Goal: Task Accomplishment & Management: Use online tool/utility

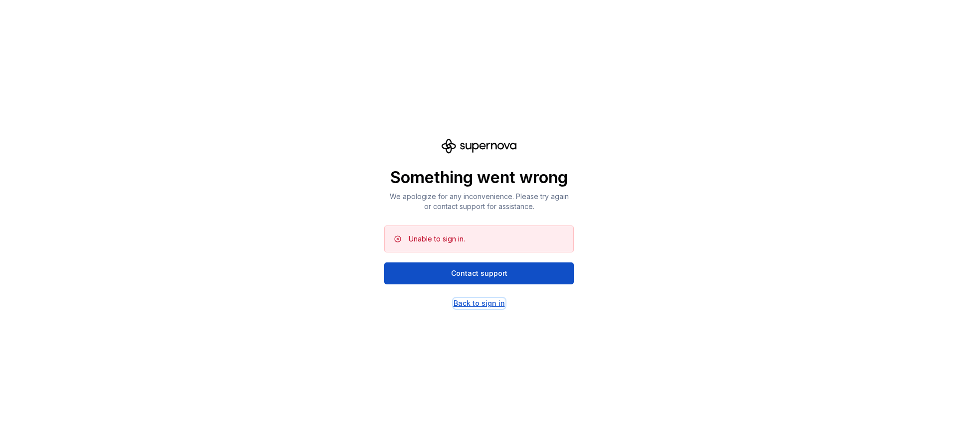
click at [487, 304] on div "Back to sign in" at bounding box center [479, 303] width 51 height 10
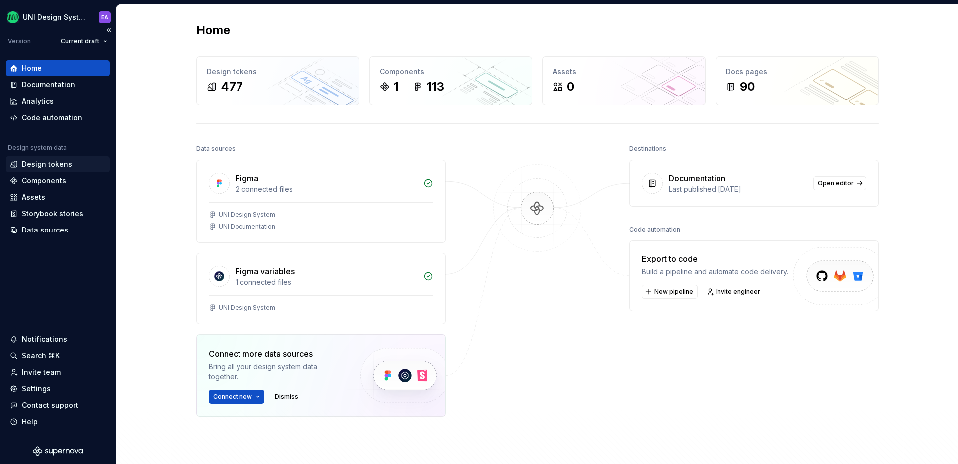
click at [47, 164] on div "Design tokens" at bounding box center [47, 164] width 50 height 10
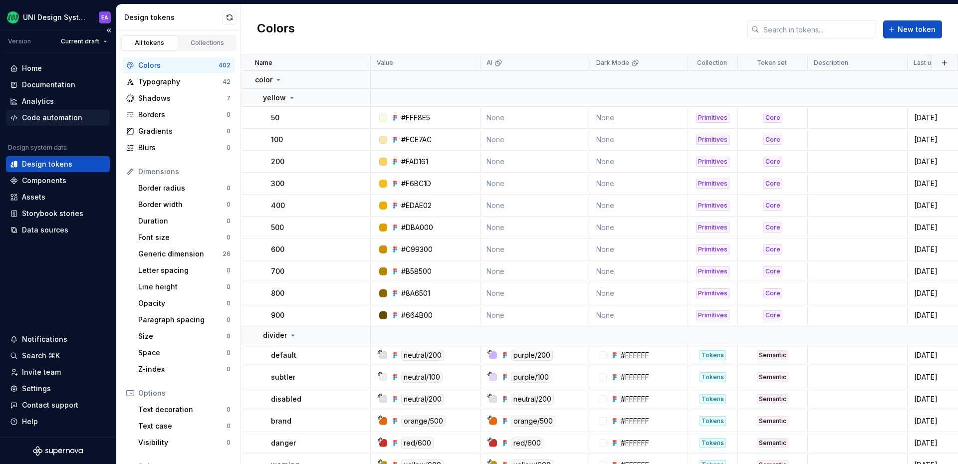
click at [46, 117] on div "Code automation" at bounding box center [52, 118] width 60 height 10
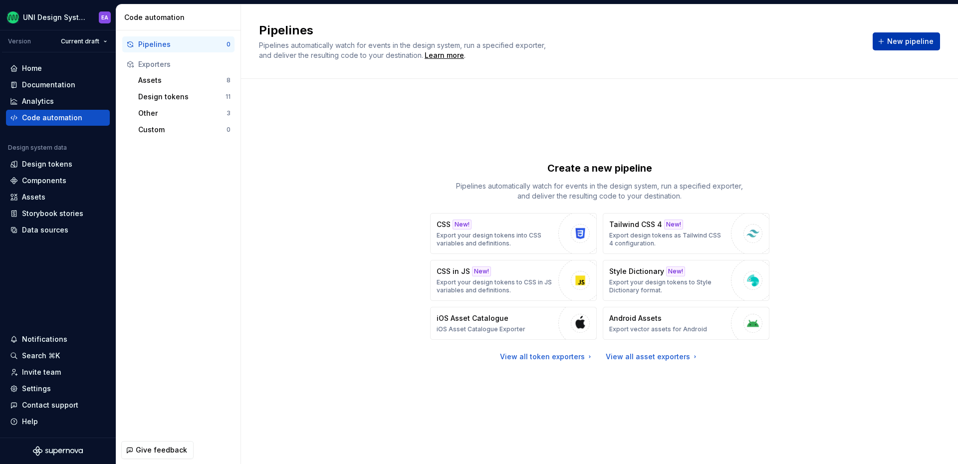
click at [897, 44] on span "New pipeline" at bounding box center [910, 41] width 46 height 10
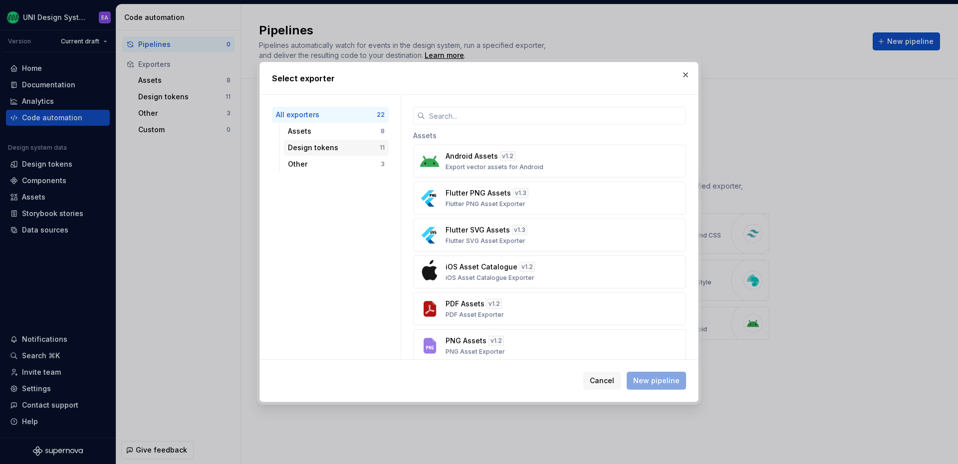
click at [315, 147] on div "Design tokens" at bounding box center [334, 148] width 92 height 10
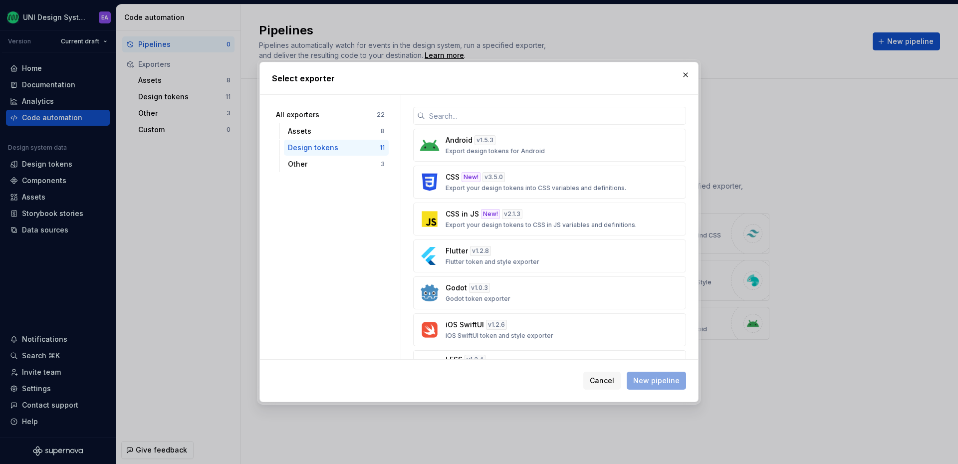
click at [348, 241] on div "All exporters 22 Assets 8 Design tokens 11 Other 3" at bounding box center [330, 227] width 141 height 264
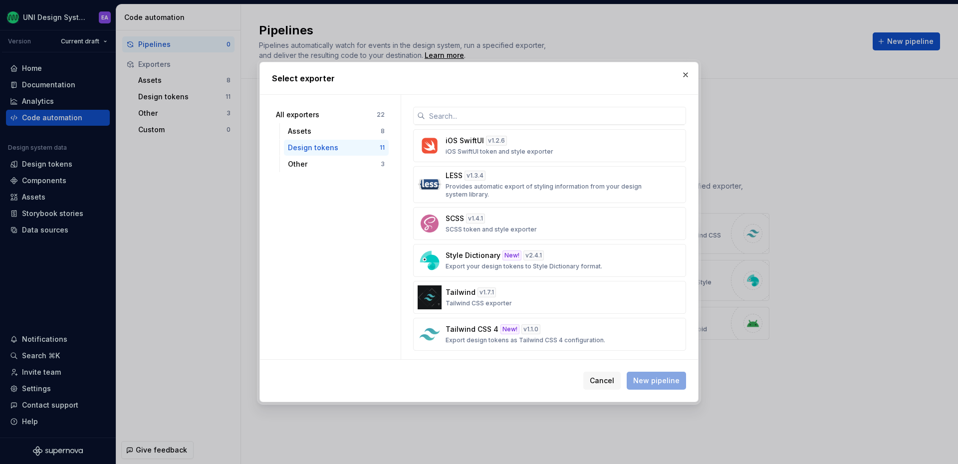
scroll to position [188, 0]
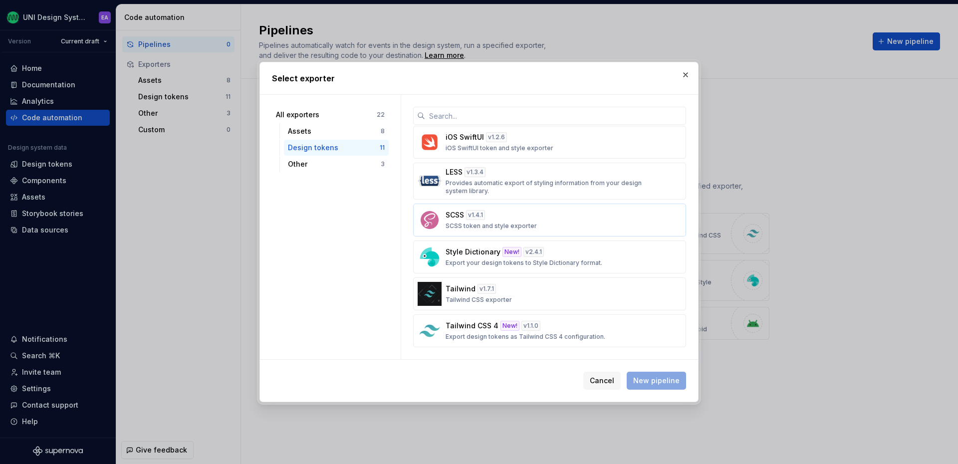
click at [524, 220] on div "SCSS v 1.4.1 SCSS token and style exporter" at bounding box center [547, 220] width 202 height 20
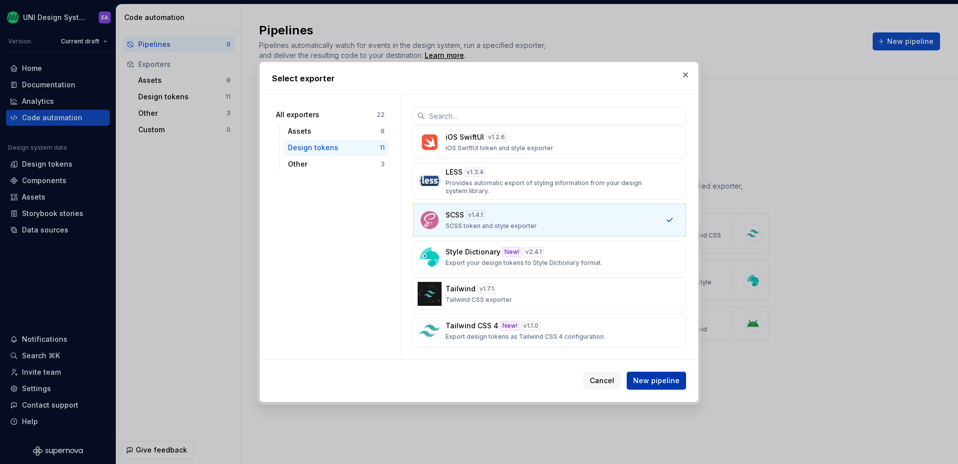
click at [650, 383] on span "New pipeline" at bounding box center [656, 381] width 46 height 10
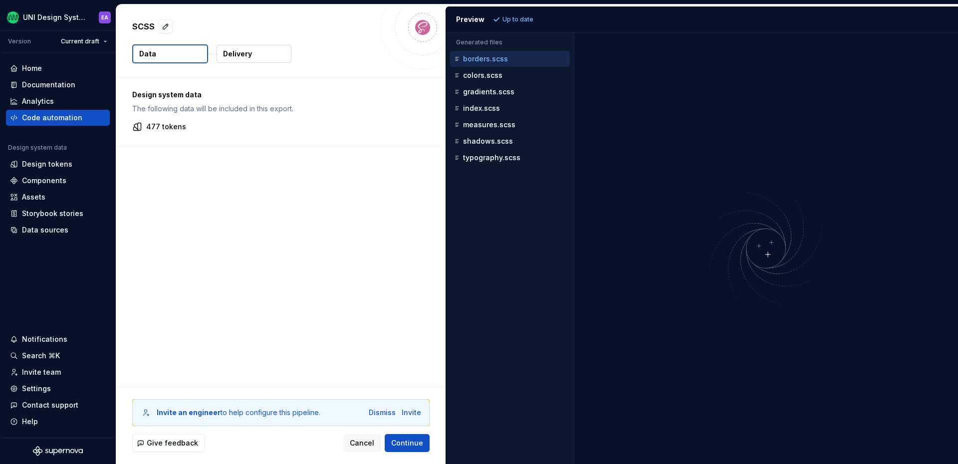
click at [168, 58] on button "Data" at bounding box center [170, 53] width 76 height 19
click at [241, 58] on p "Delivery" at bounding box center [237, 54] width 29 height 10
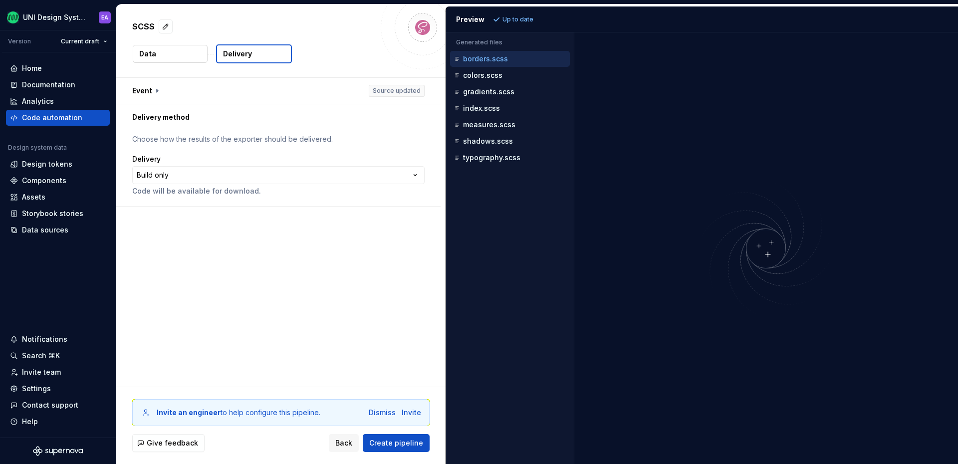
click at [488, 61] on p "borders.scss" at bounding box center [485, 59] width 45 height 8
click at [150, 57] on p "Data" at bounding box center [147, 54] width 17 height 10
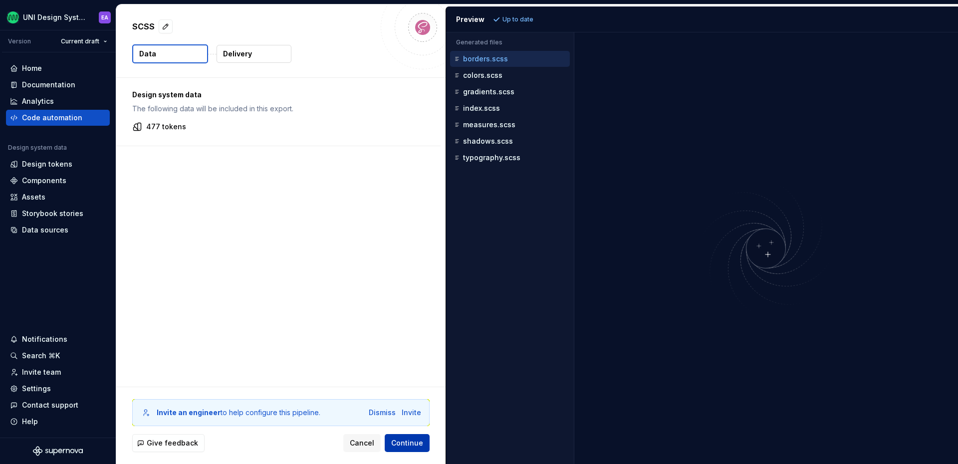
click at [410, 445] on span "Continue" at bounding box center [407, 443] width 32 height 10
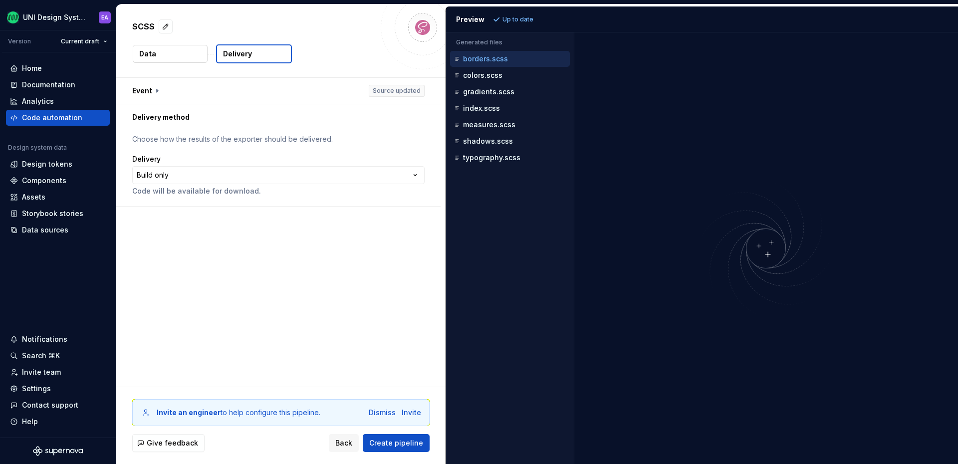
click at [170, 54] on button "Data" at bounding box center [170, 54] width 75 height 18
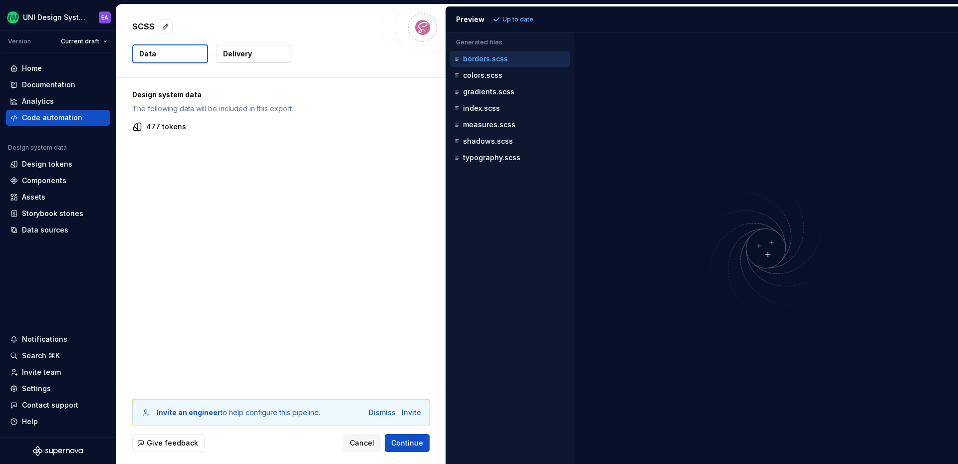
click at [173, 119] on div "Design system data The following data will be included in this export. 477 toke…" at bounding box center [278, 112] width 324 height 68
drag, startPoint x: 168, startPoint y: 91, endPoint x: 183, endPoint y: 119, distance: 31.9
click at [183, 119] on div "Design system data The following data will be included in this export. 477 toke…" at bounding box center [278, 112] width 324 height 68
click at [236, 51] on p "Delivery" at bounding box center [237, 54] width 29 height 10
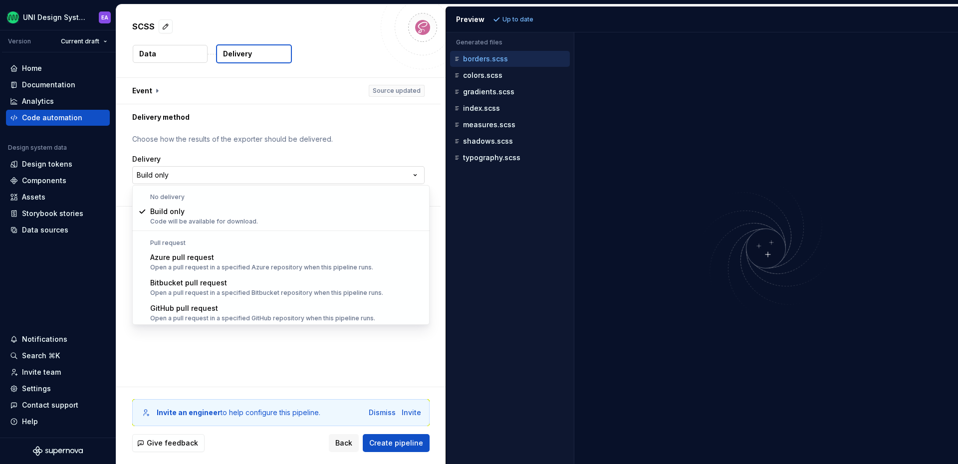
click at [197, 178] on html "**********" at bounding box center [479, 232] width 958 height 464
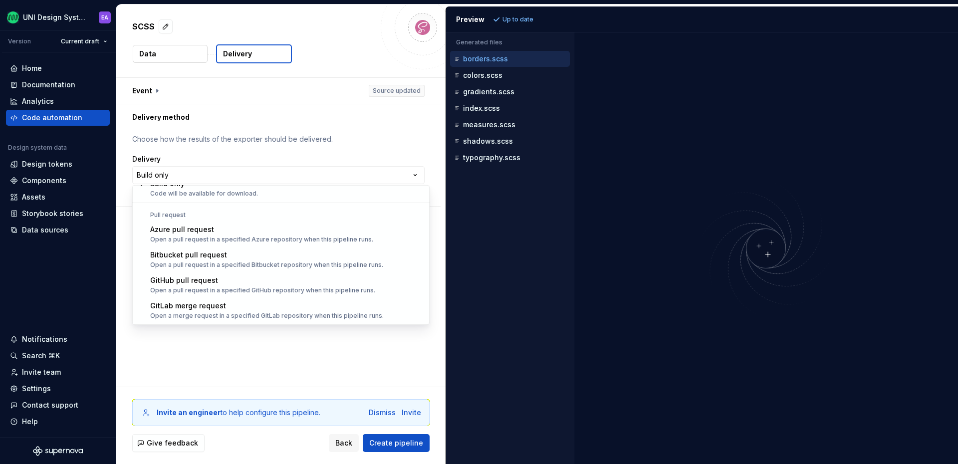
scroll to position [26, 0]
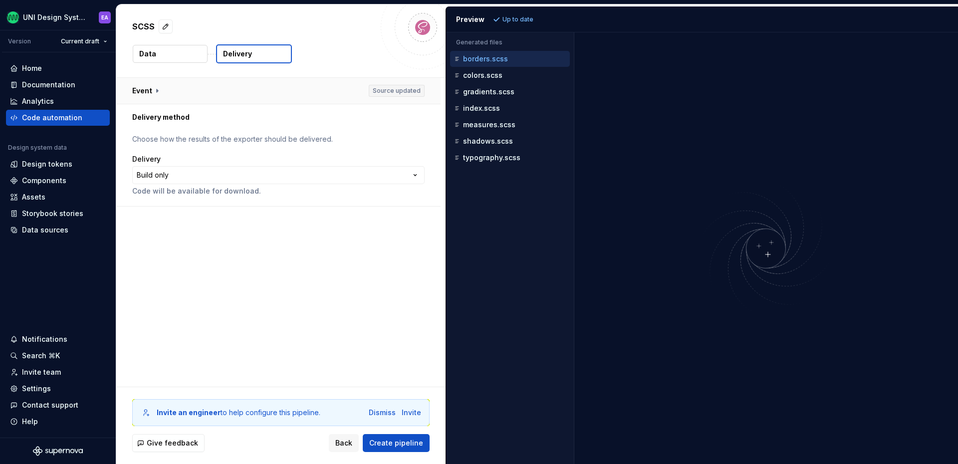
click at [245, 84] on html "**********" at bounding box center [479, 232] width 958 height 464
click at [149, 94] on button "button" at bounding box center [278, 91] width 324 height 26
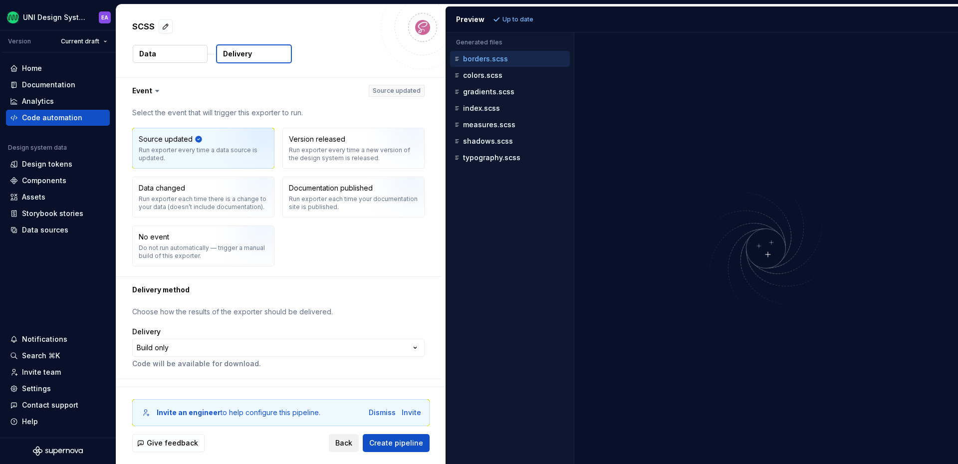
click at [349, 444] on span "Back" at bounding box center [343, 443] width 17 height 10
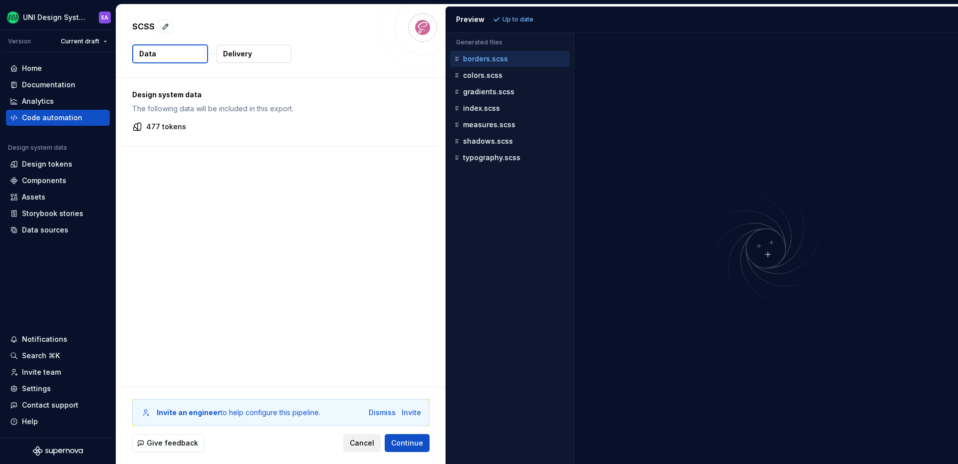
click at [359, 446] on span "Cancel" at bounding box center [362, 443] width 24 height 10
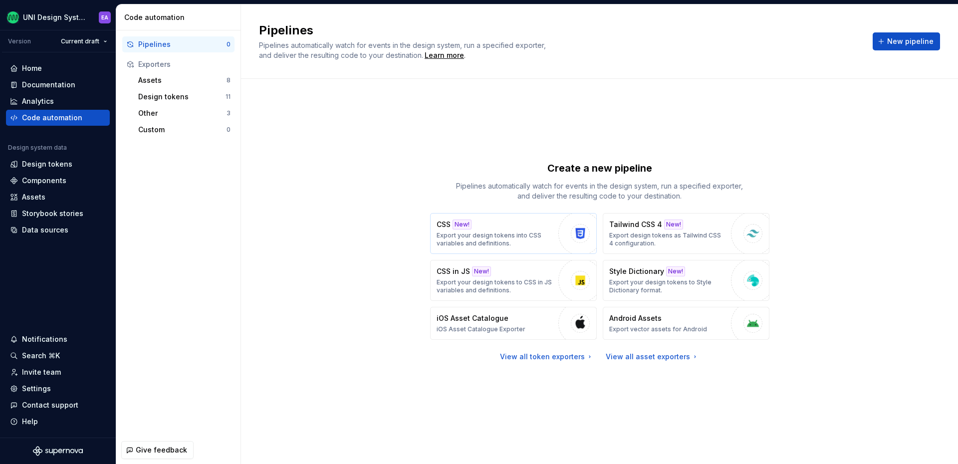
click at [521, 236] on p "Export your design tokens into CSS variables and definitions." at bounding box center [495, 240] width 117 height 16
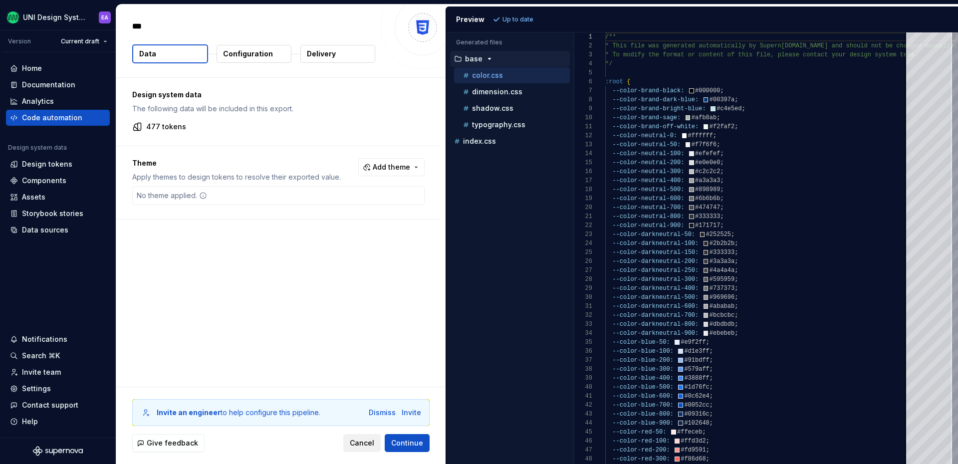
click at [367, 441] on span "Cancel" at bounding box center [362, 443] width 24 height 10
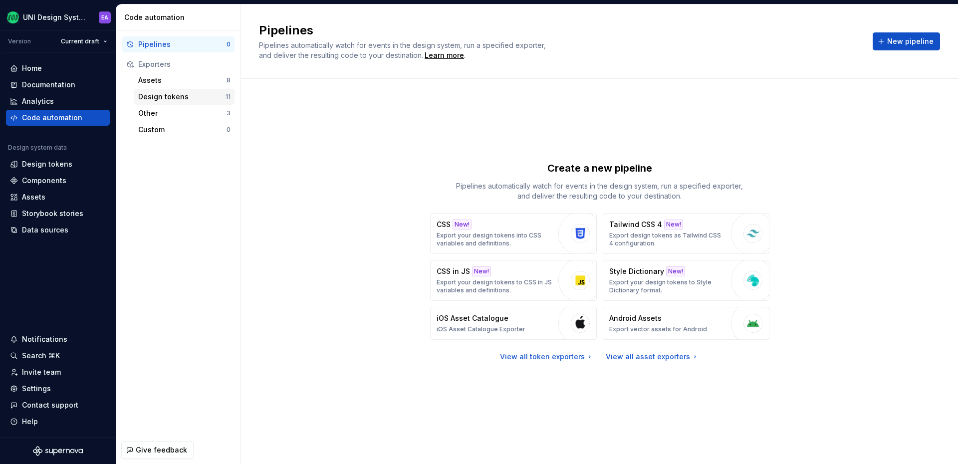
click at [172, 98] on div "Design tokens" at bounding box center [181, 97] width 87 height 10
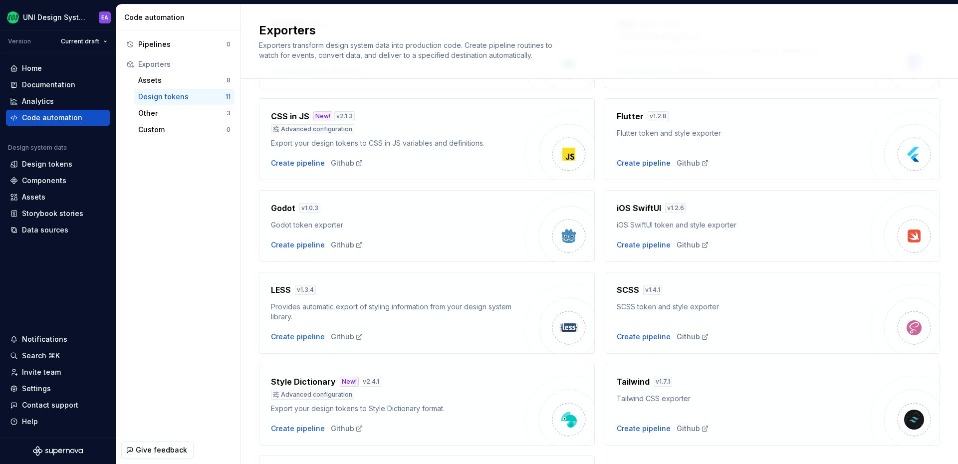
scroll to position [124, 0]
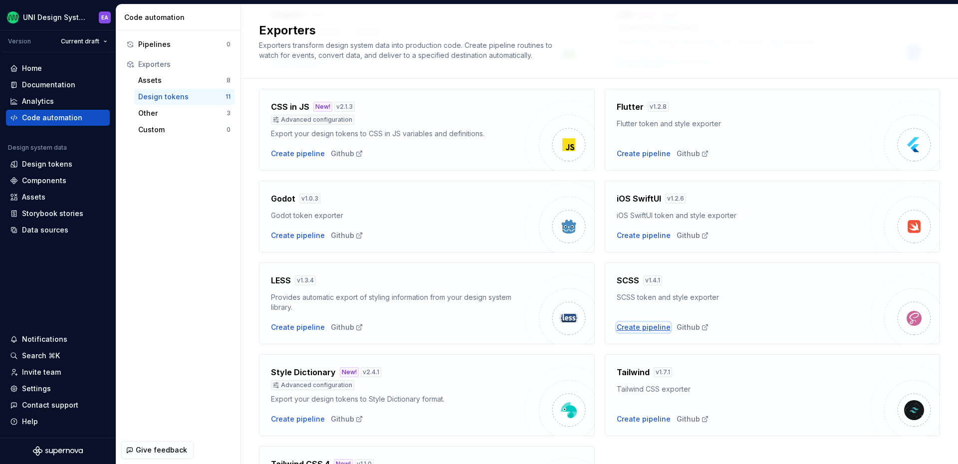
click at [648, 328] on div "Create pipeline" at bounding box center [644, 327] width 54 height 10
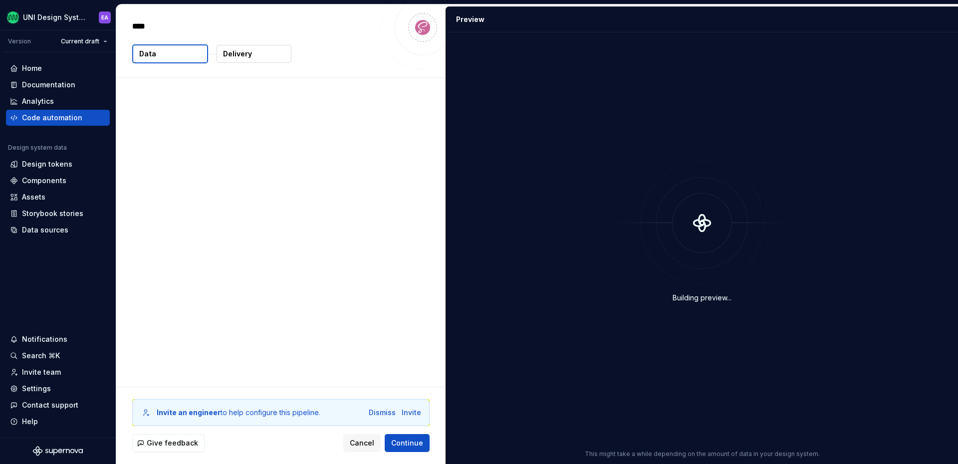
type textarea "*"
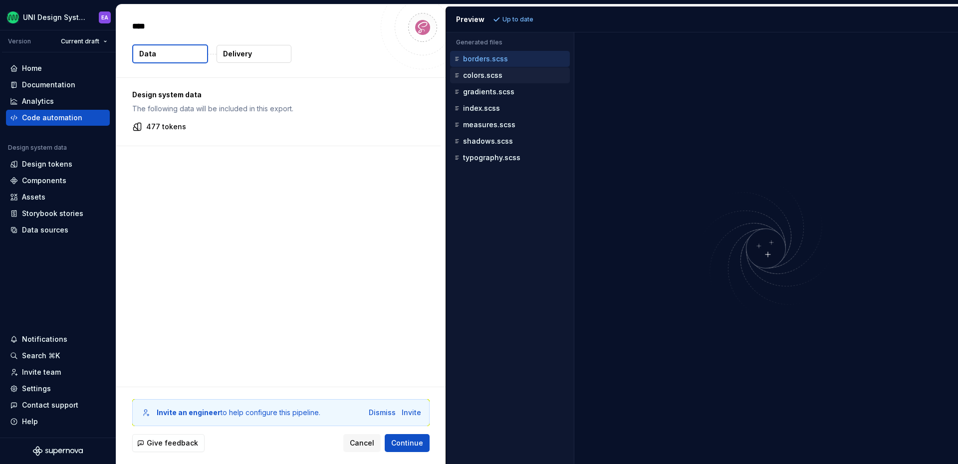
click at [508, 83] on div "colors.scss" at bounding box center [510, 75] width 120 height 16
click at [498, 63] on div "borders.scss" at bounding box center [511, 59] width 118 height 10
click at [495, 76] on p "colors.scss" at bounding box center [482, 75] width 39 height 8
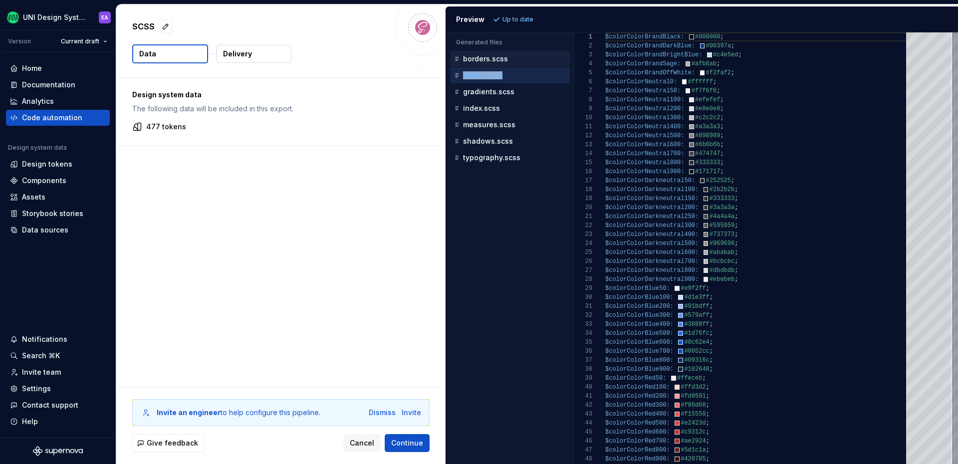
click at [522, 58] on div "borders.scss" at bounding box center [511, 59] width 118 height 10
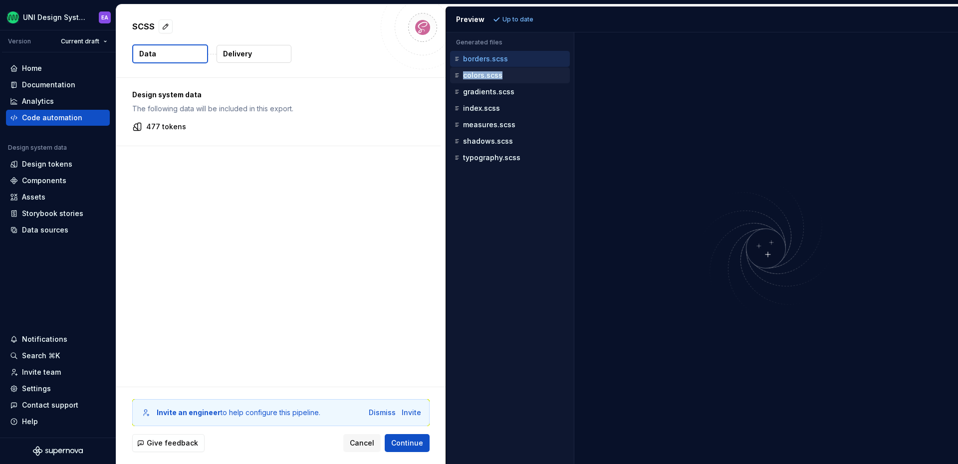
click at [522, 76] on div "colors.scss" at bounding box center [511, 75] width 118 height 10
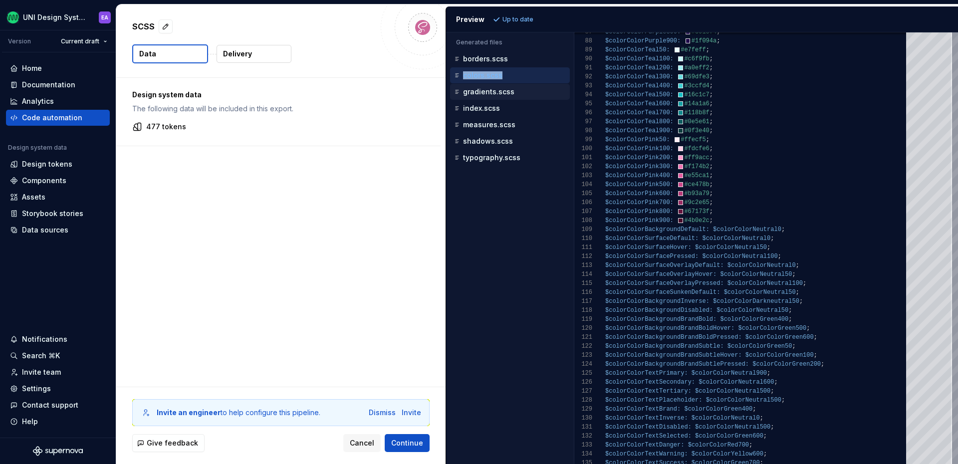
click at [513, 86] on button "gradients.scss" at bounding box center [510, 91] width 120 height 11
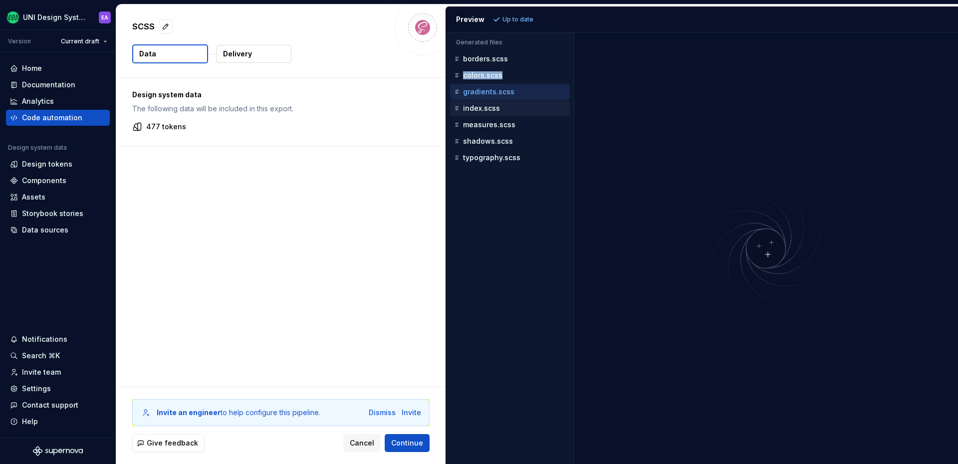
click at [490, 107] on p "index.scss" at bounding box center [481, 108] width 37 height 8
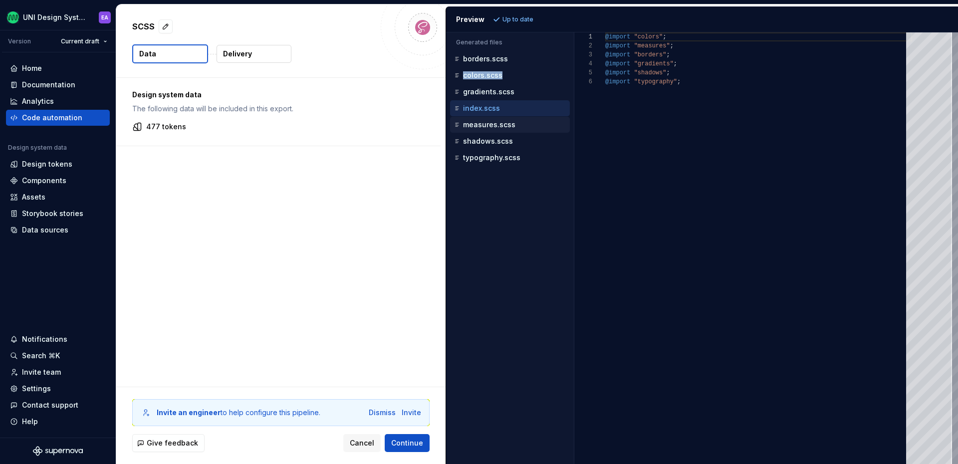
click at [493, 126] on p "measures.scss" at bounding box center [489, 125] width 52 height 8
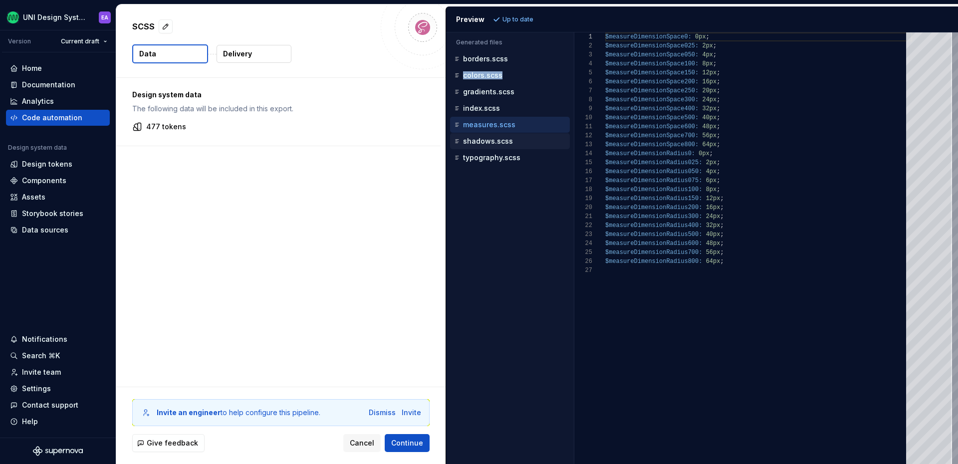
click at [493, 139] on p "shadows.scss" at bounding box center [488, 141] width 50 height 8
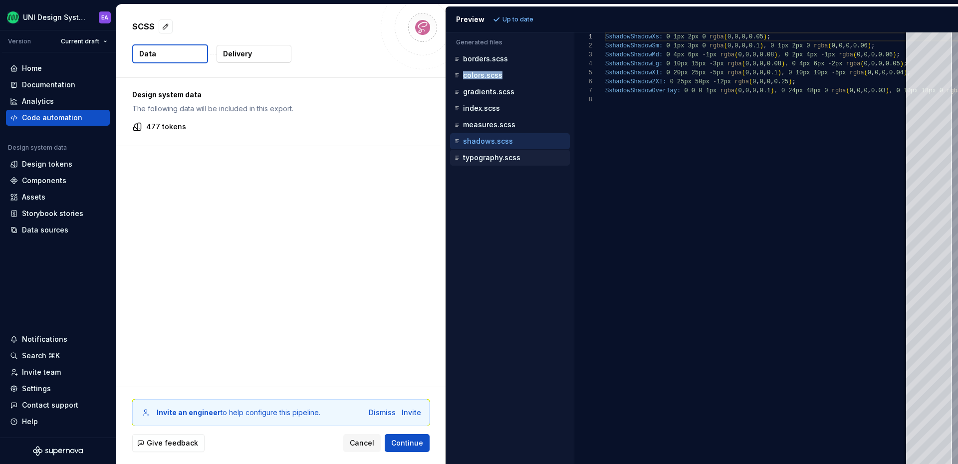
click at [490, 155] on p "typography.scss" at bounding box center [491, 158] width 57 height 8
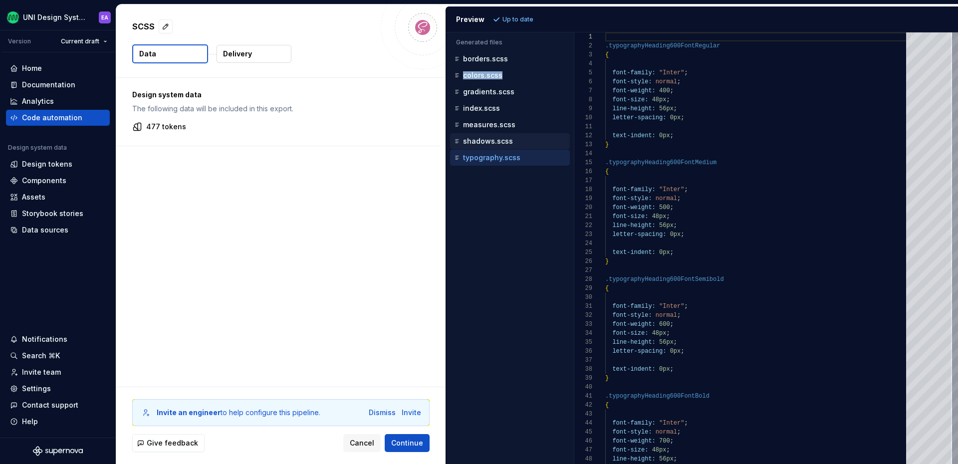
click at [488, 141] on p "shadows.scss" at bounding box center [488, 141] width 50 height 8
type textarea "**********"
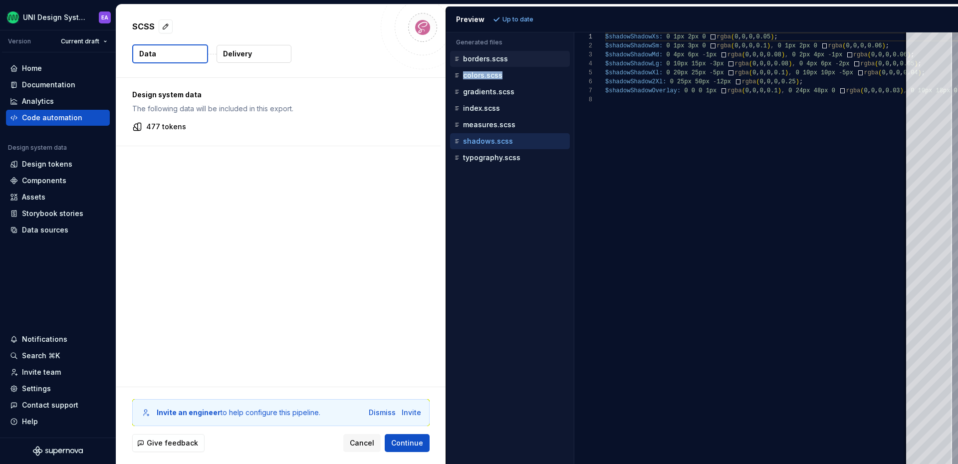
click at [486, 59] on p "borders.scss" at bounding box center [485, 59] width 45 height 8
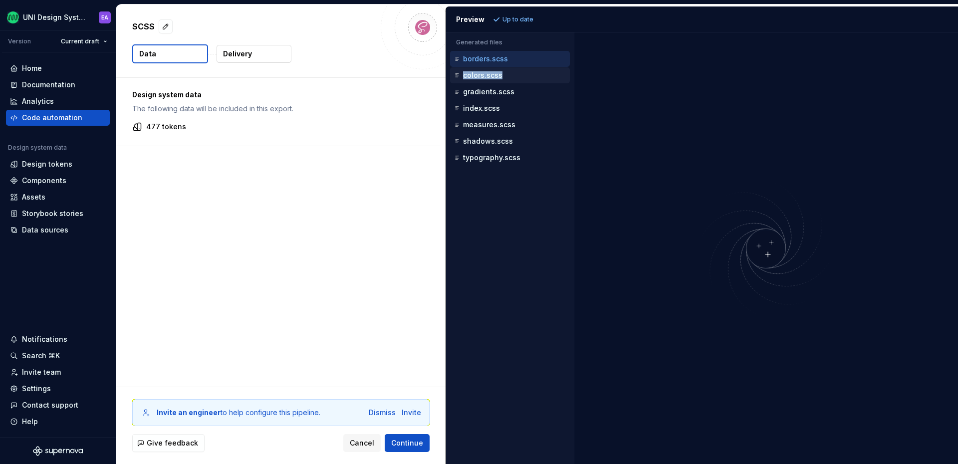
click at [482, 76] on p "colors.scss" at bounding box center [482, 75] width 39 height 8
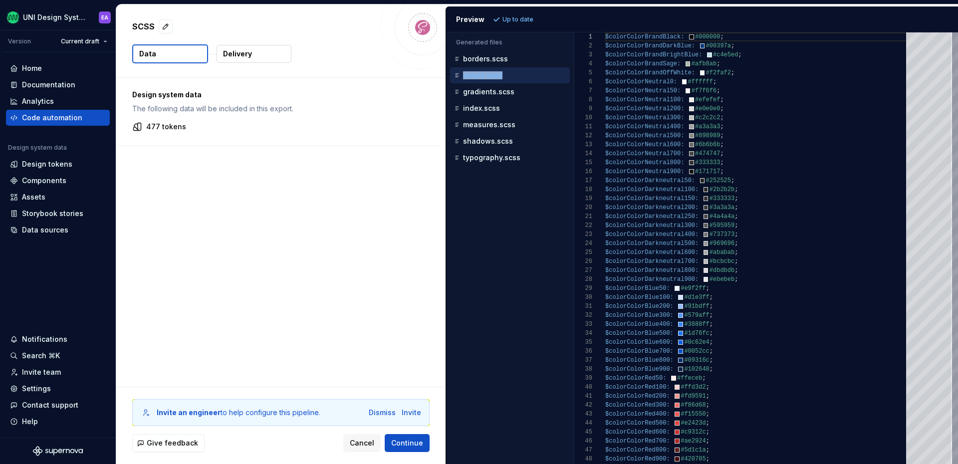
click at [235, 55] on p "Delivery" at bounding box center [237, 54] width 29 height 10
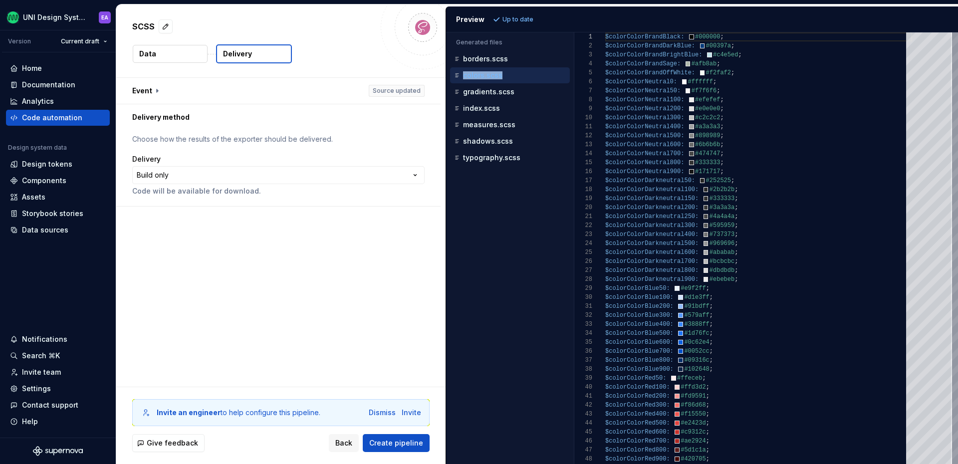
click at [162, 56] on button "Data" at bounding box center [170, 54] width 75 height 18
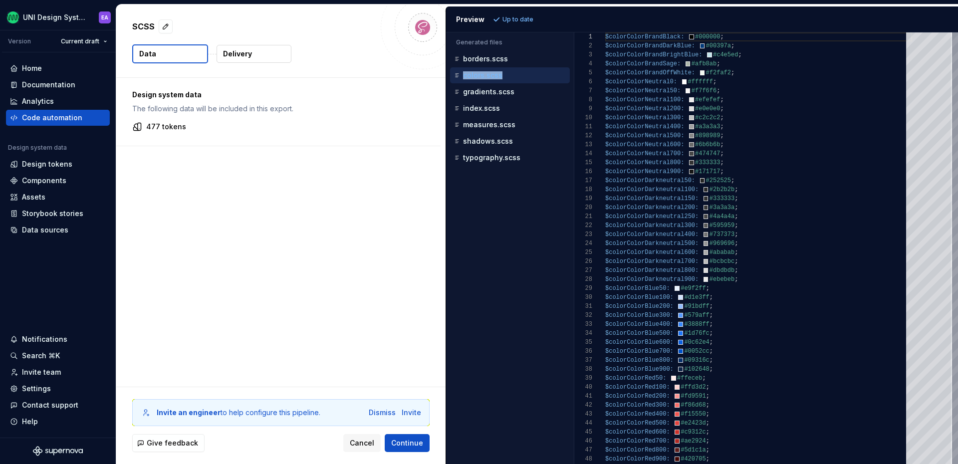
click at [247, 55] on p "Delivery" at bounding box center [237, 54] width 29 height 10
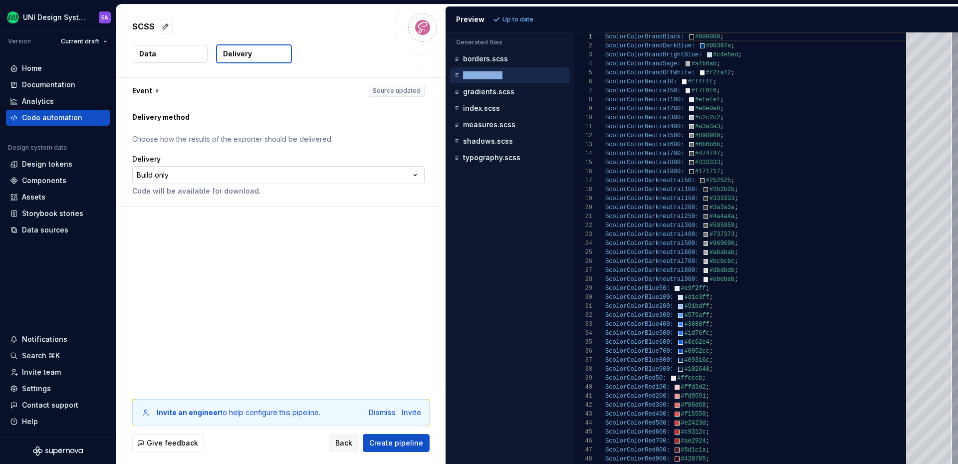
click at [206, 176] on html "**********" at bounding box center [479, 232] width 958 height 464
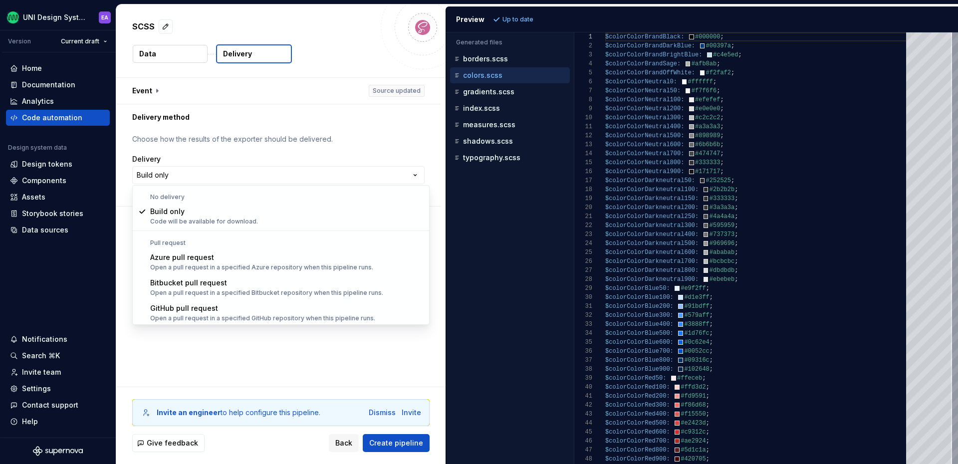
click at [248, 376] on html "**********" at bounding box center [479, 232] width 958 height 464
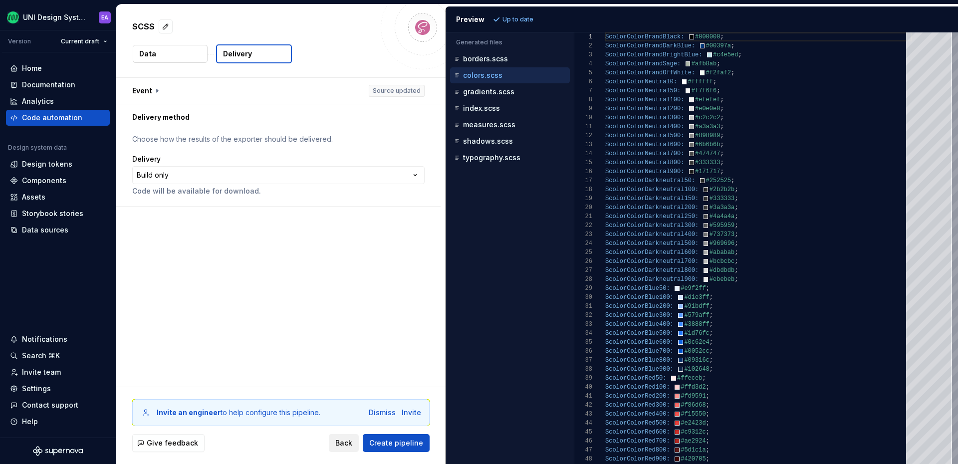
click at [348, 445] on span "Back" at bounding box center [343, 443] width 17 height 10
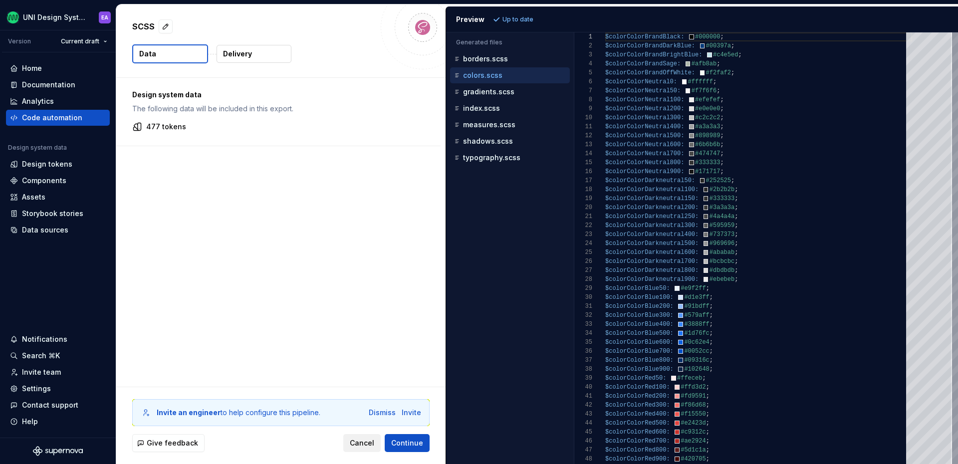
click at [368, 441] on span "Cancel" at bounding box center [362, 443] width 24 height 10
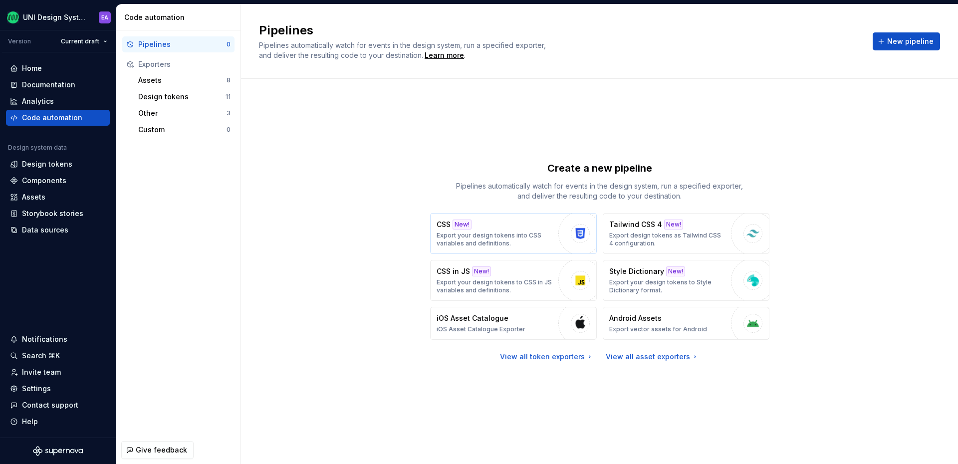
click at [478, 232] on p "Export your design tokens into CSS variables and definitions." at bounding box center [495, 240] width 117 height 16
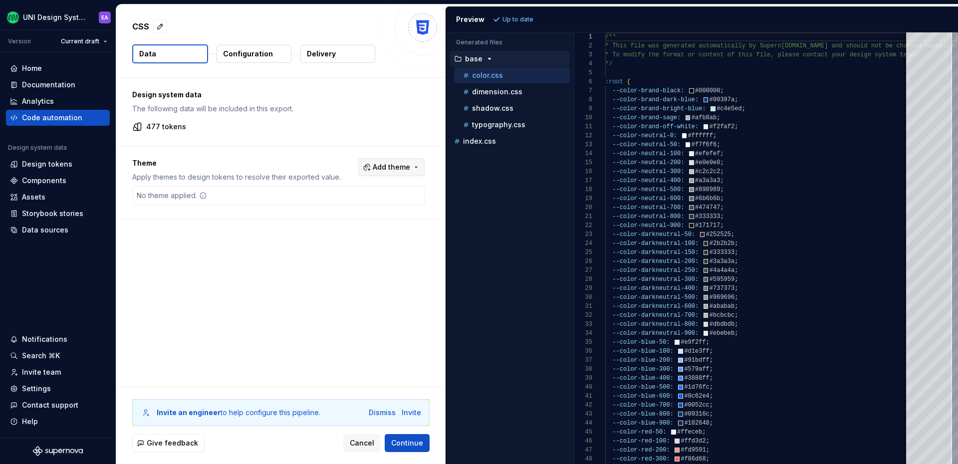
click at [405, 167] on span "Add theme" at bounding box center [391, 167] width 37 height 10
click at [346, 260] on html "UNI Design System EA Version Current draft Home Documentation Analytics Code au…" at bounding box center [479, 232] width 958 height 464
click at [265, 59] on button "Configuration" at bounding box center [254, 54] width 75 height 18
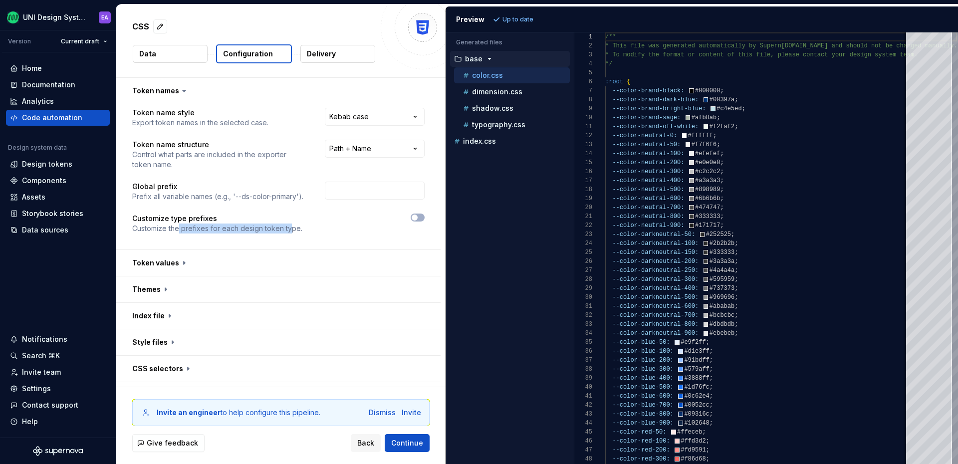
drag, startPoint x: 288, startPoint y: 230, endPoint x: 176, endPoint y: 224, distance: 112.4
click at [178, 225] on p "Customize the prefixes for each design token type." at bounding box center [217, 229] width 170 height 10
click at [176, 224] on p "Customize the prefixes for each design token type." at bounding box center [217, 229] width 170 height 10
click at [383, 117] on html "**********" at bounding box center [479, 232] width 958 height 464
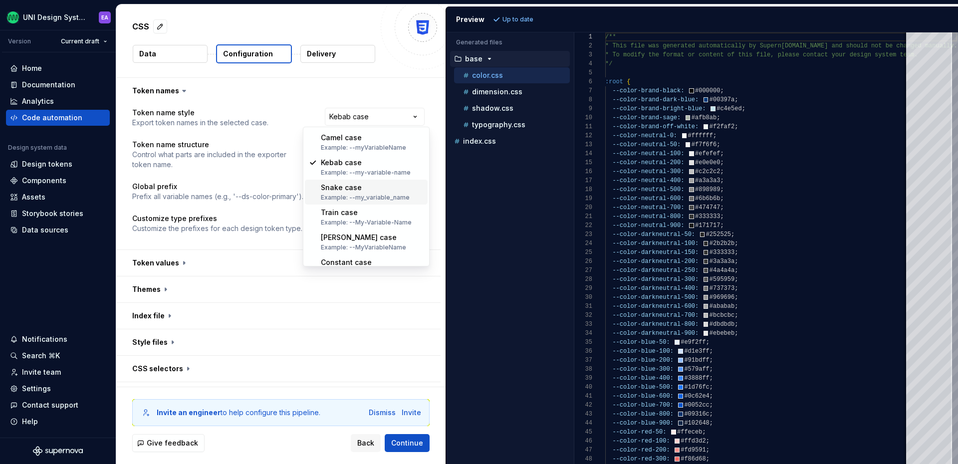
scroll to position [39, 0]
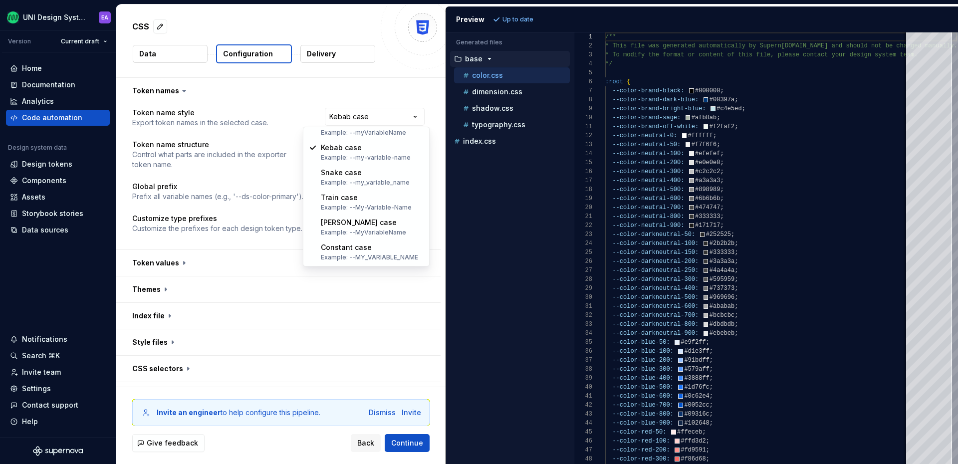
click at [371, 450] on html "**********" at bounding box center [479, 232] width 958 height 464
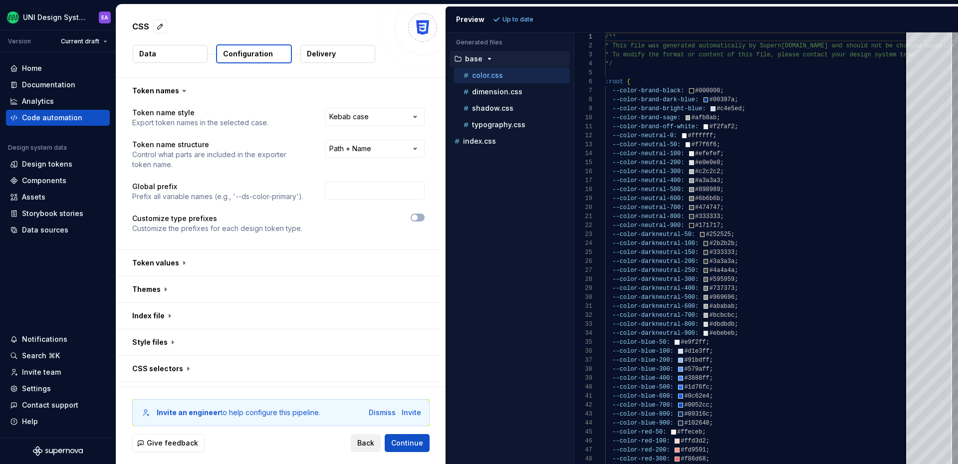
click at [365, 441] on span "Back" at bounding box center [365, 443] width 17 height 10
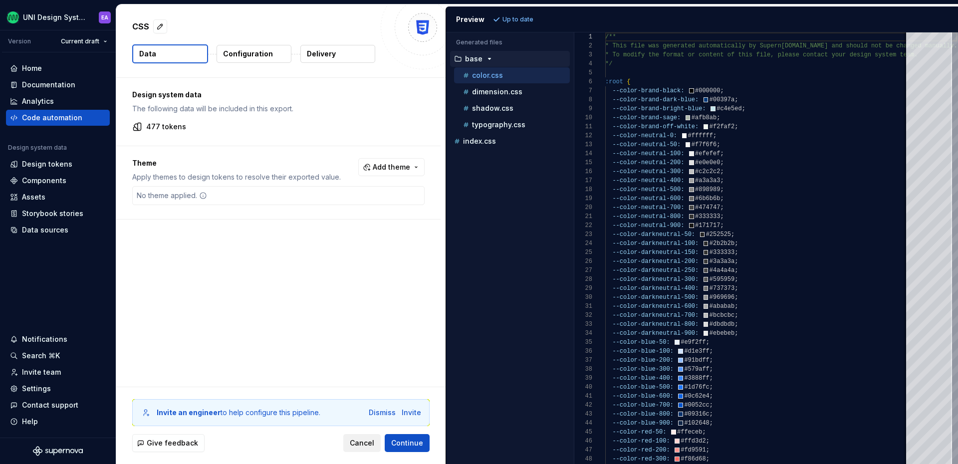
click at [368, 444] on span "Cancel" at bounding box center [362, 443] width 24 height 10
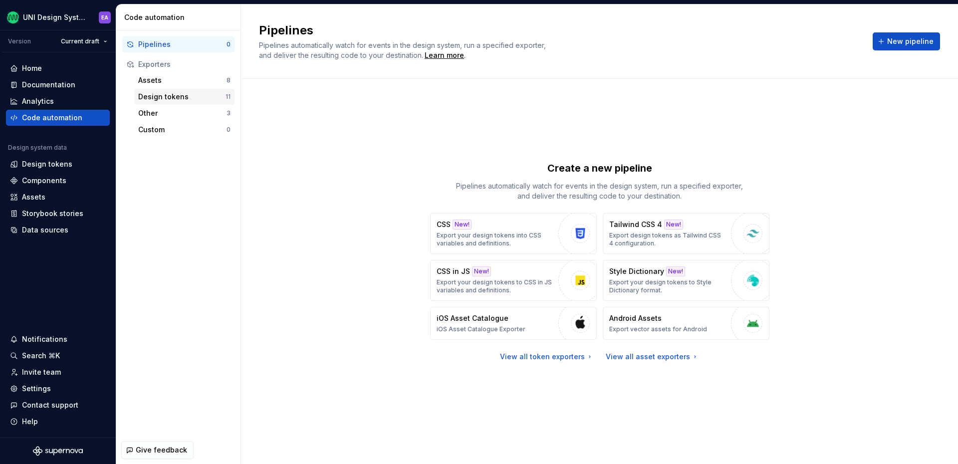
click at [177, 102] on div "Design tokens 11" at bounding box center [184, 97] width 100 height 16
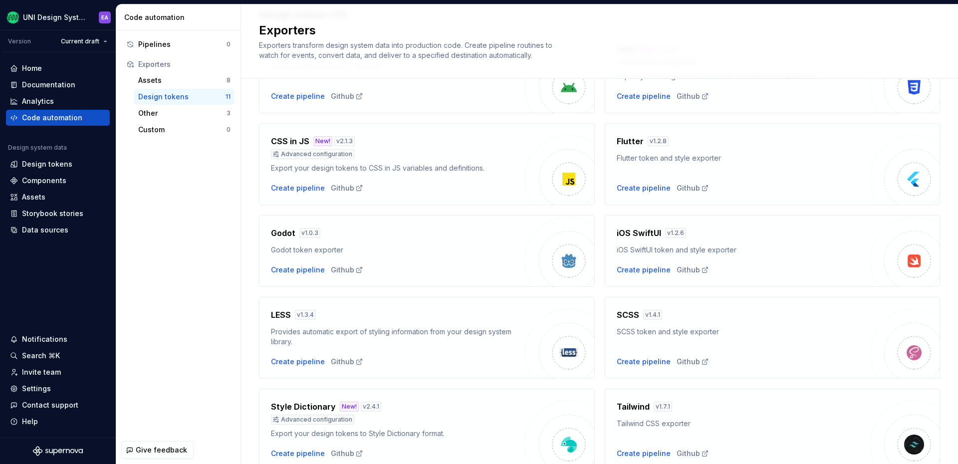
scroll to position [92, 0]
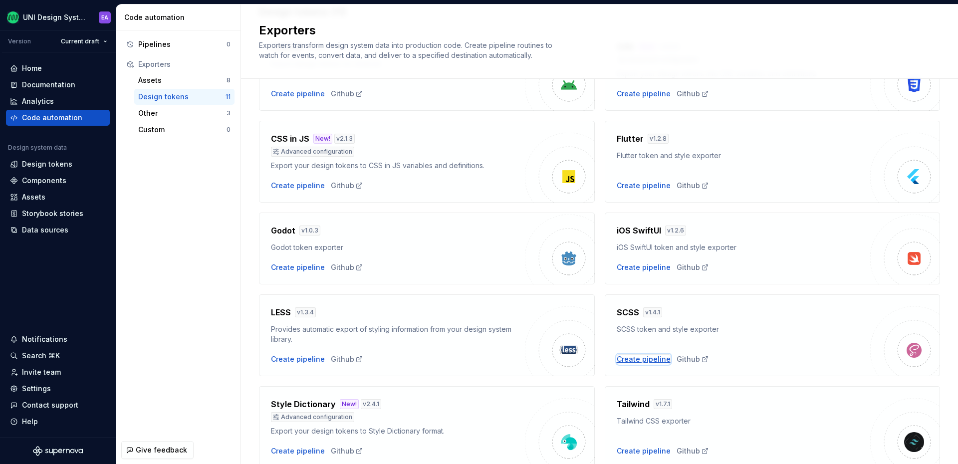
click at [645, 360] on div "Create pipeline" at bounding box center [644, 359] width 54 height 10
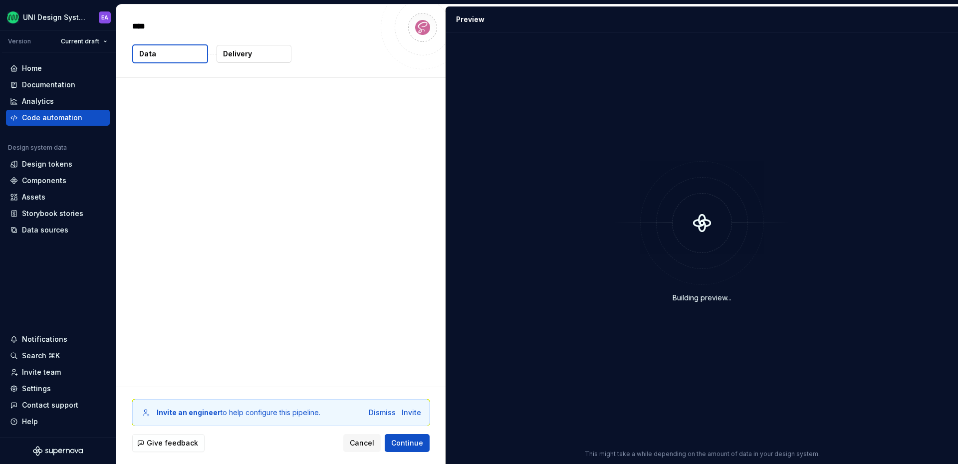
type textarea "*"
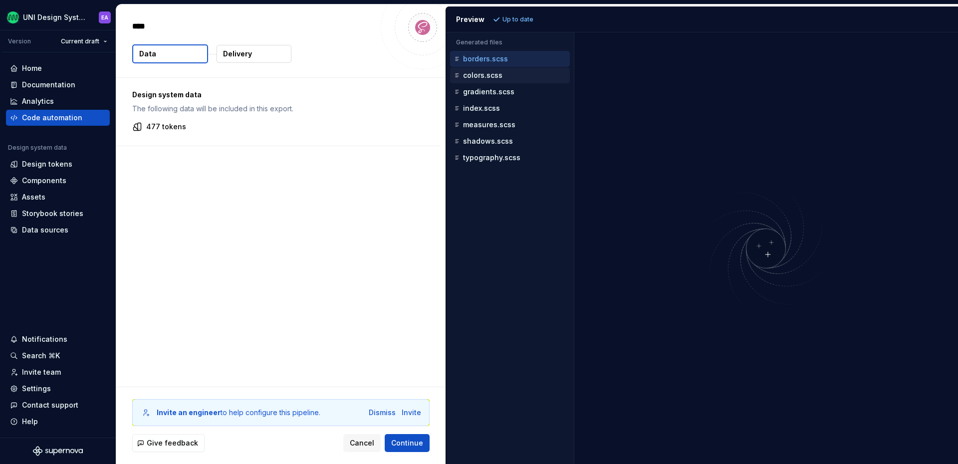
click at [484, 73] on p "colors.scss" at bounding box center [482, 75] width 39 height 8
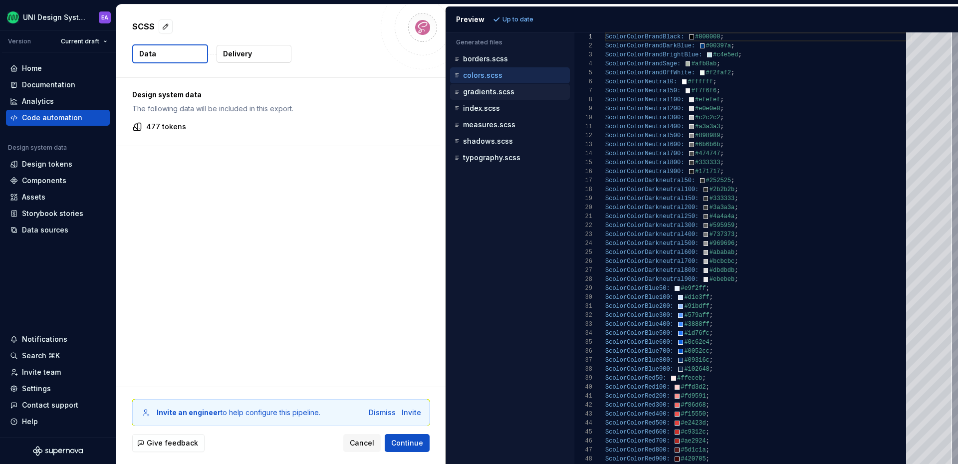
click at [485, 97] on button "gradients.scss" at bounding box center [510, 91] width 120 height 11
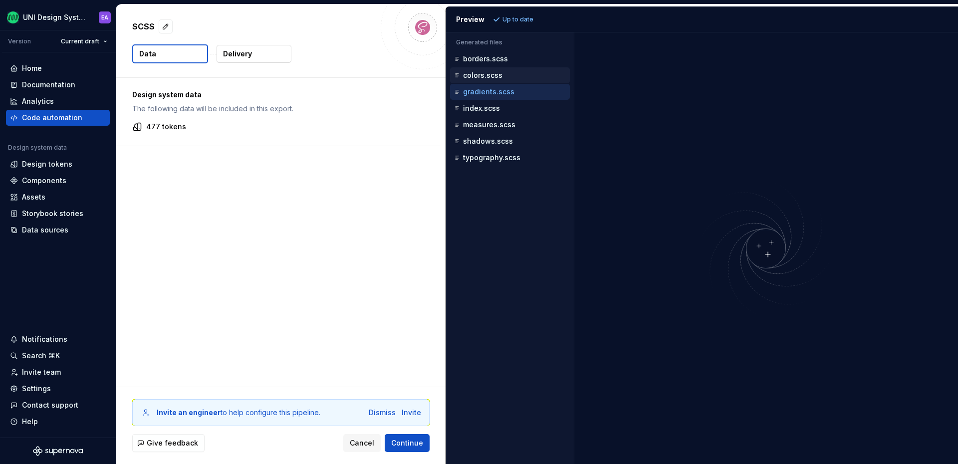
click at [485, 78] on p "colors.scss" at bounding box center [482, 75] width 39 height 8
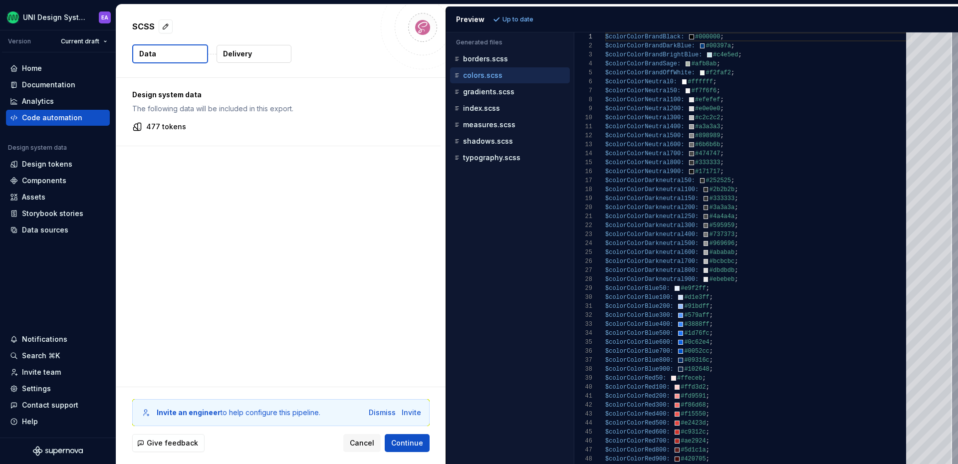
click at [253, 58] on button "Delivery" at bounding box center [254, 54] width 75 height 18
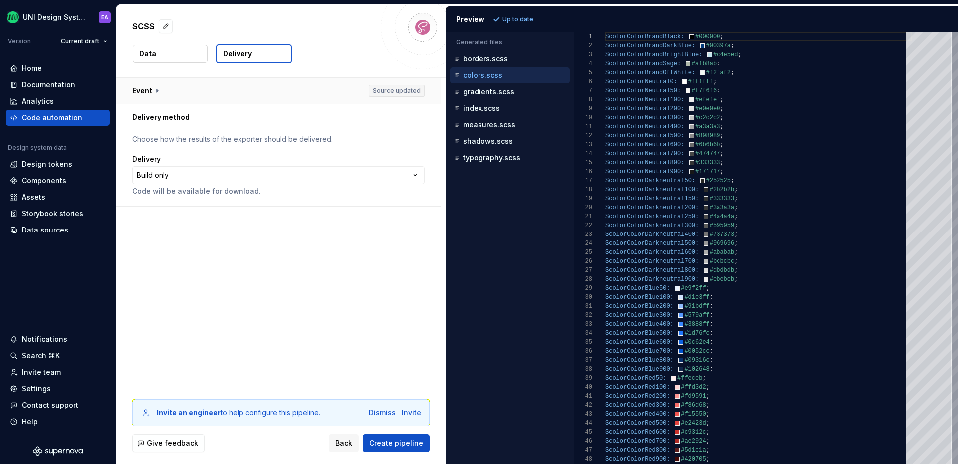
click at [146, 88] on button "button" at bounding box center [278, 91] width 324 height 26
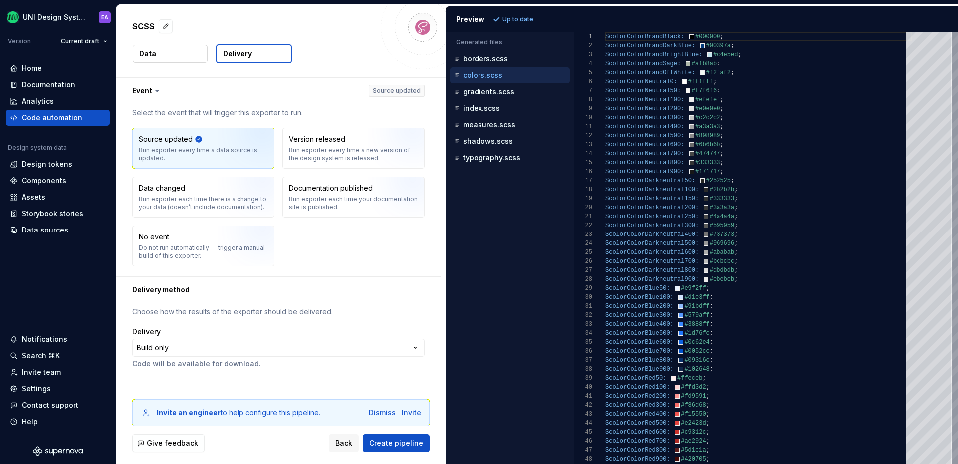
click at [156, 94] on icon at bounding box center [157, 91] width 10 height 10
click at [493, 93] on p "gradients.scss" at bounding box center [488, 92] width 51 height 8
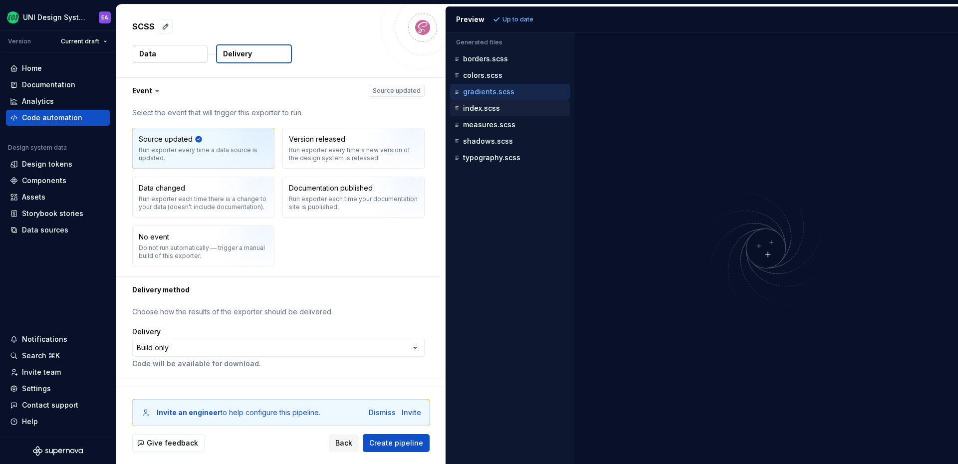
click at [488, 109] on p "index.scss" at bounding box center [481, 108] width 37 height 8
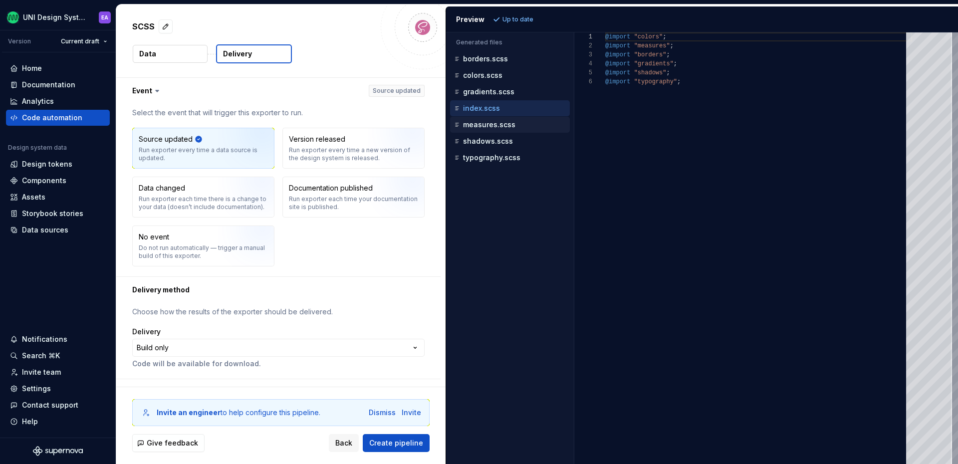
click at [497, 128] on p "measures.scss" at bounding box center [489, 125] width 52 height 8
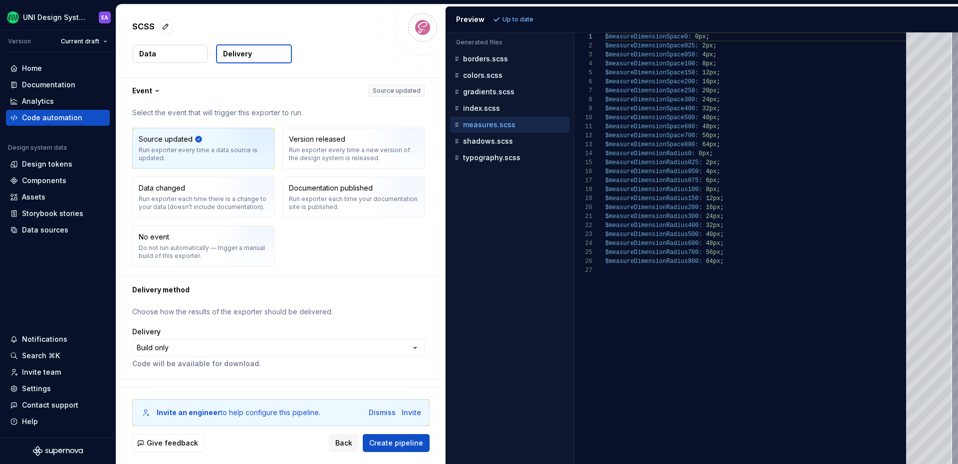
click at [656, 99] on div "$measureDimensionSpace0: 0px ; $measureDimensionSpace025: 2px ; $measureDimensi…" at bounding box center [758, 248] width 307 height 432
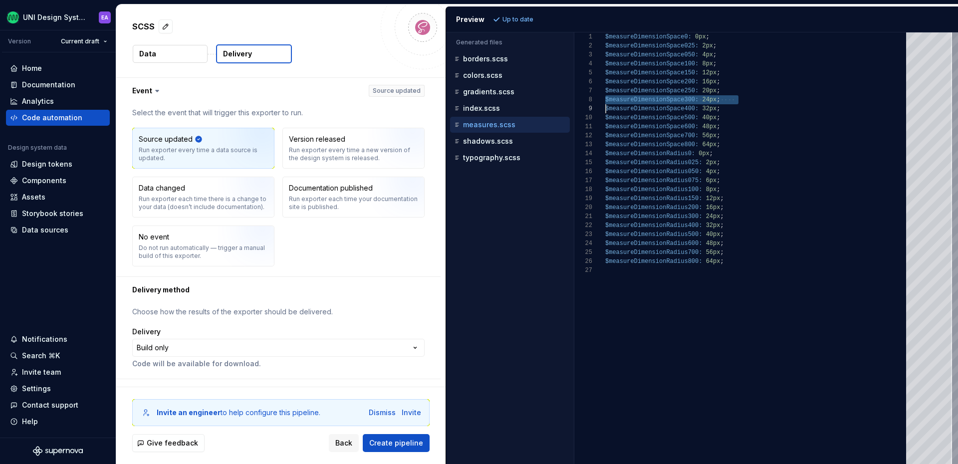
click at [635, 103] on span "$measureDimensionSpace300: 24px ;" at bounding box center [669, 99] width 129 height 9
click at [338, 81] on button "button" at bounding box center [278, 91] width 324 height 26
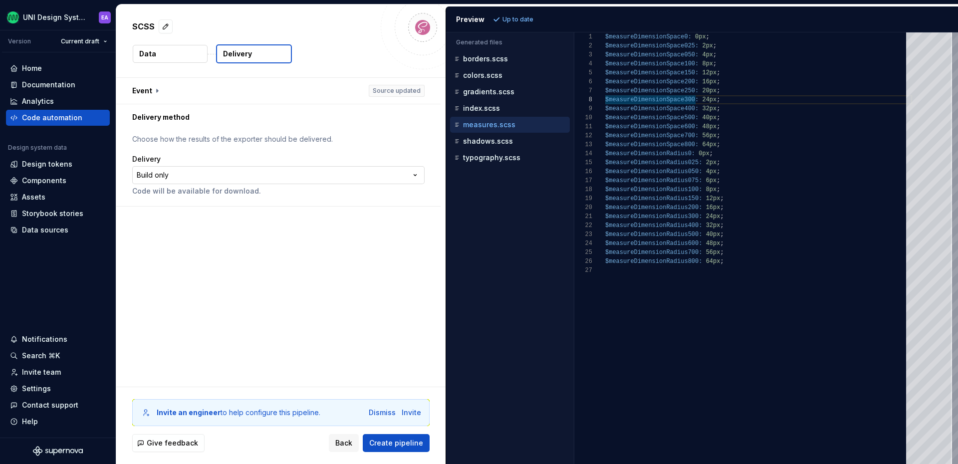
click at [187, 174] on html "**********" at bounding box center [479, 232] width 958 height 464
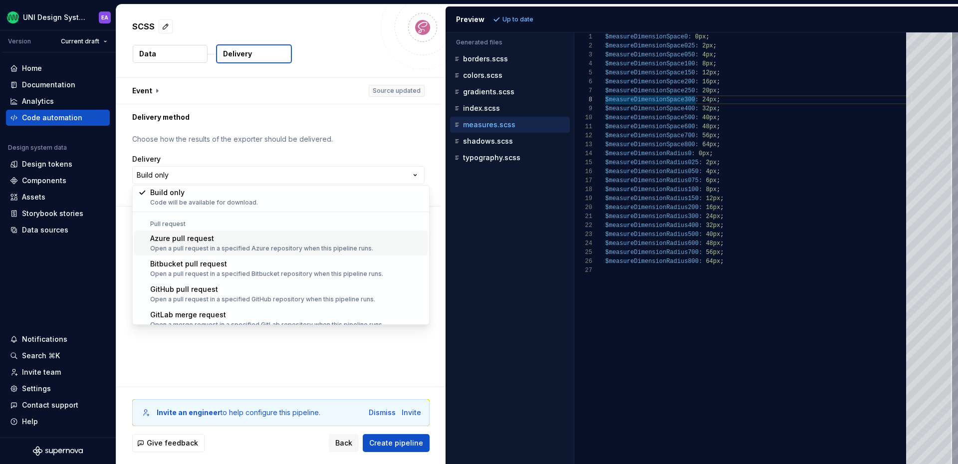
scroll to position [28, 0]
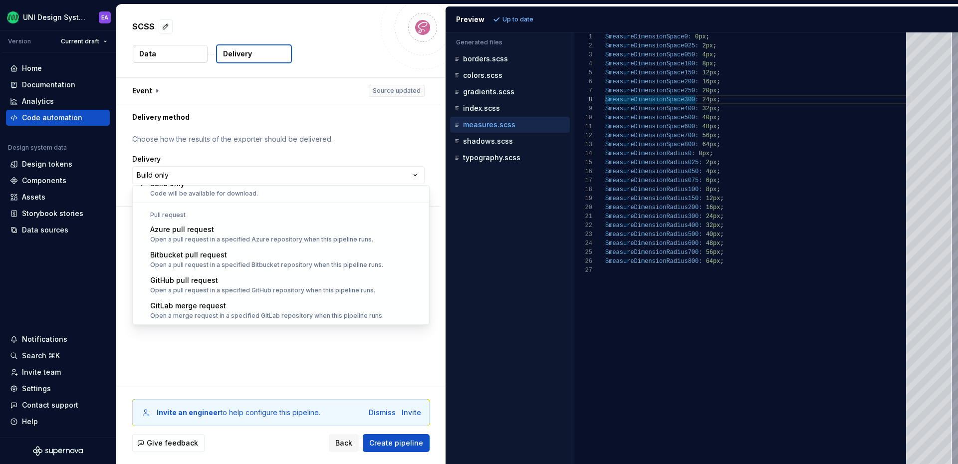
drag, startPoint x: 259, startPoint y: 341, endPoint x: 253, endPoint y: 338, distance: 6.9
click at [260, 341] on html "**********" at bounding box center [479, 232] width 958 height 464
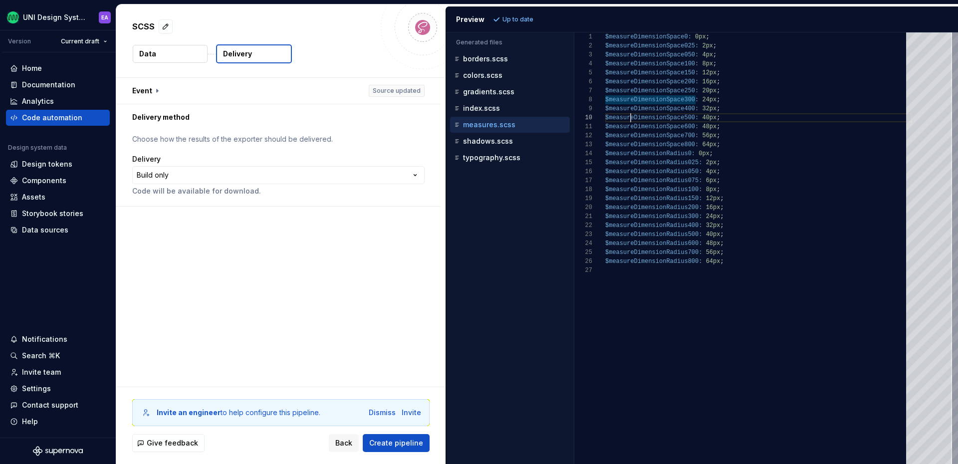
type textarea "**********"
drag, startPoint x: 631, startPoint y: 122, endPoint x: 662, endPoint y: 124, distance: 30.5
click at [662, 124] on div "$measureDimensionSpace0: 0px ; $measureDimensionSpace025: 2px ; $measureDimensi…" at bounding box center [758, 248] width 307 height 432
click at [153, 93] on button "button" at bounding box center [278, 91] width 324 height 26
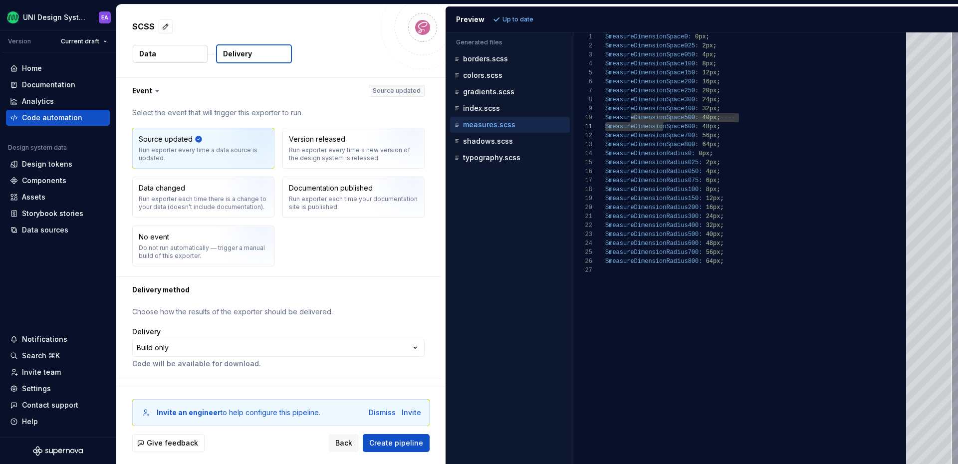
click at [152, 93] on icon at bounding box center [157, 91] width 10 height 10
click at [144, 88] on button "button" at bounding box center [278, 91] width 324 height 26
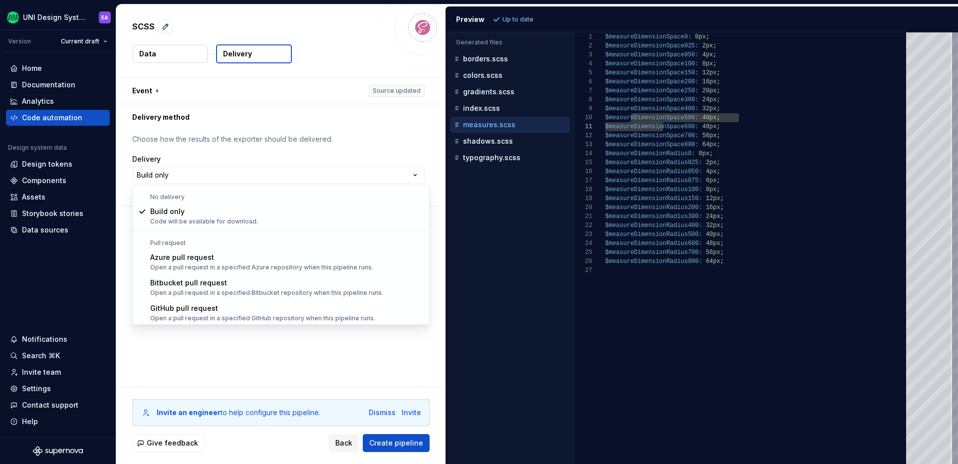
click at [165, 179] on html "**********" at bounding box center [479, 232] width 958 height 464
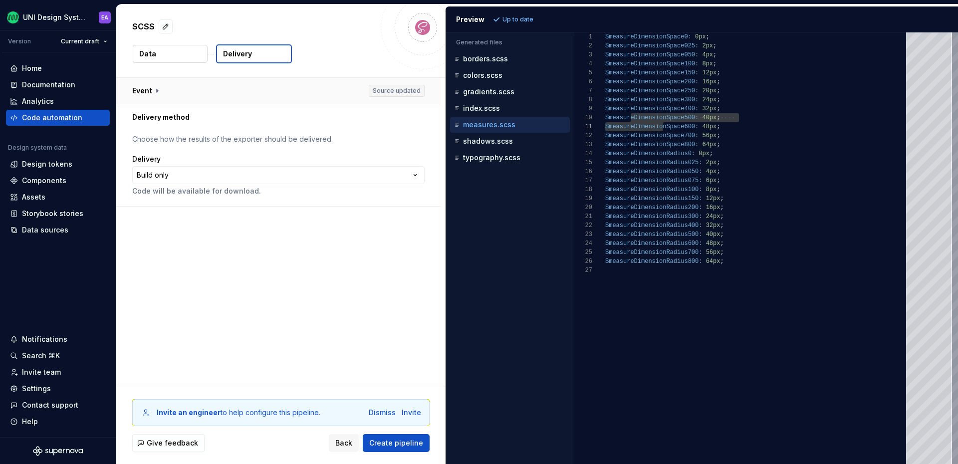
click at [147, 83] on html "**********" at bounding box center [479, 232] width 958 height 464
drag, startPoint x: 275, startPoint y: 334, endPoint x: 321, endPoint y: 427, distance: 104.2
click at [281, 345] on div "**********" at bounding box center [280, 232] width 329 height 309
click at [503, 22] on div "Preview Up to date" at bounding box center [702, 19] width 512 height 26
click at [352, 448] on span "Back" at bounding box center [343, 443] width 17 height 10
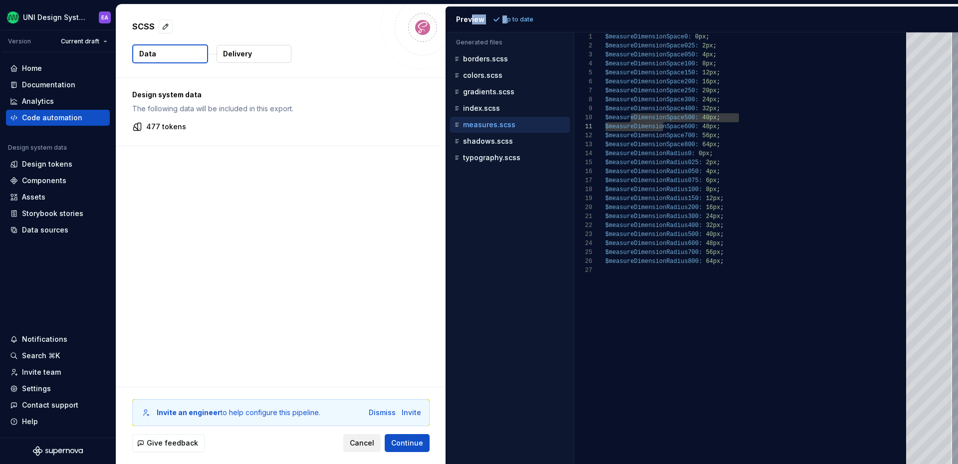
click at [366, 451] on button "Cancel" at bounding box center [361, 443] width 37 height 18
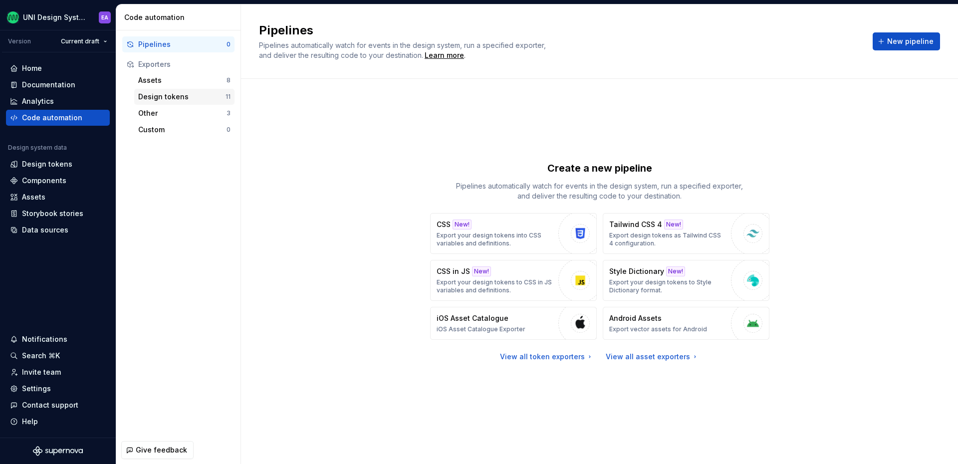
click at [181, 96] on div "Design tokens" at bounding box center [181, 97] width 87 height 10
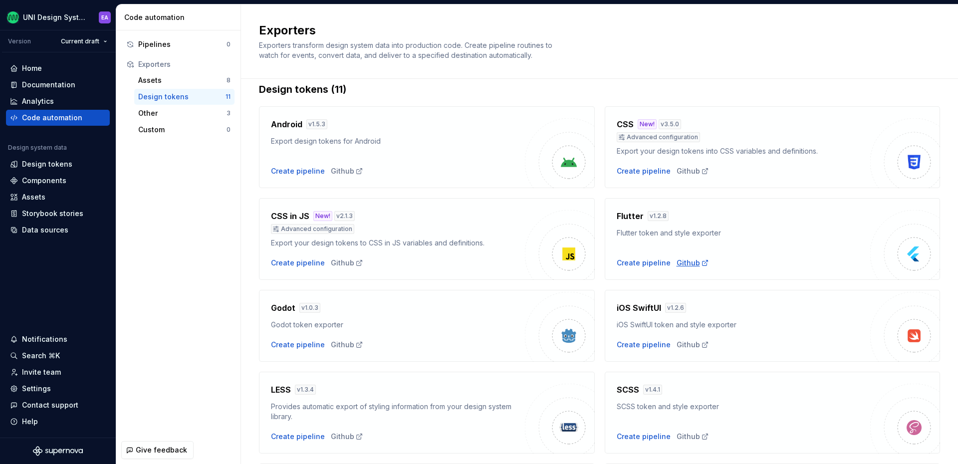
scroll to position [14, 0]
click at [35, 166] on div "Design tokens" at bounding box center [47, 164] width 50 height 10
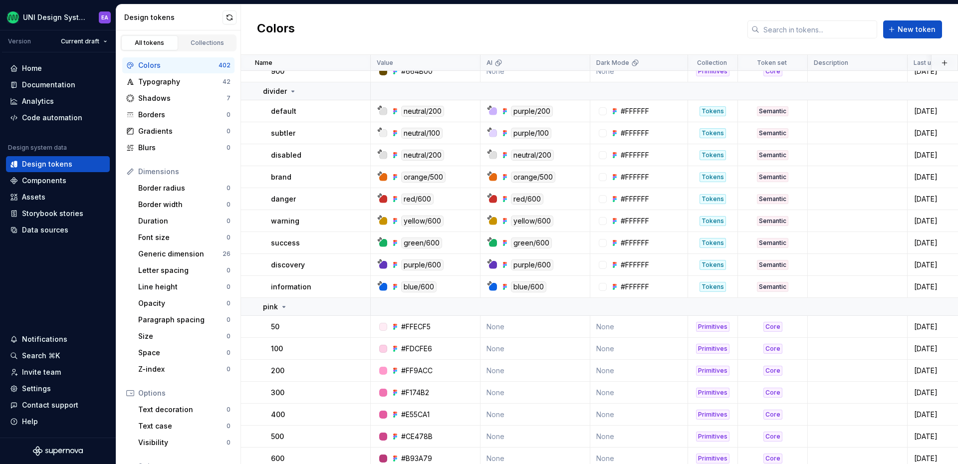
scroll to position [426, 0]
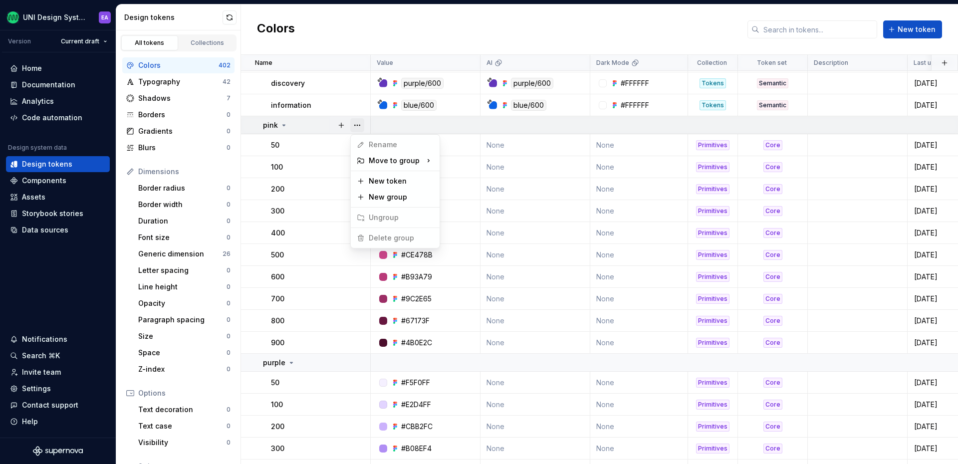
click at [358, 125] on button "button" at bounding box center [357, 125] width 14 height 14
click at [346, 23] on html "UNI Design System EA Version Current draft Home Documentation Analytics Code au…" at bounding box center [479, 232] width 958 height 464
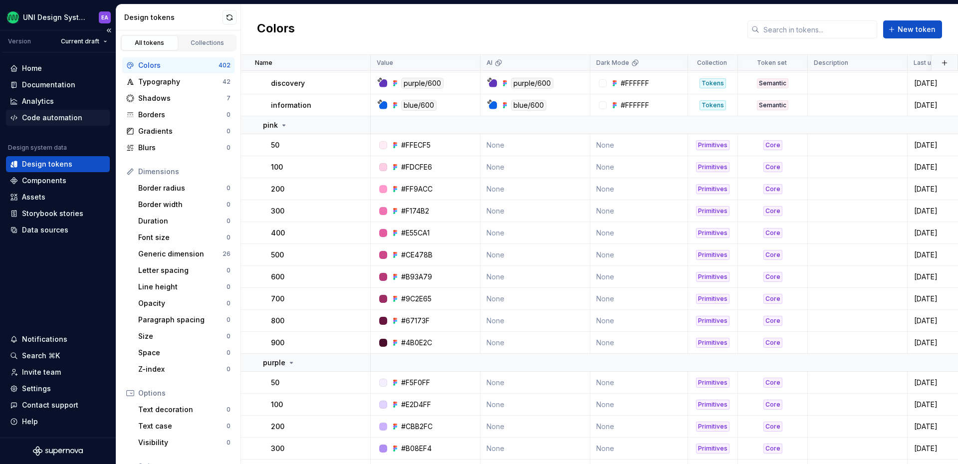
click at [59, 117] on div "Code automation" at bounding box center [52, 118] width 60 height 10
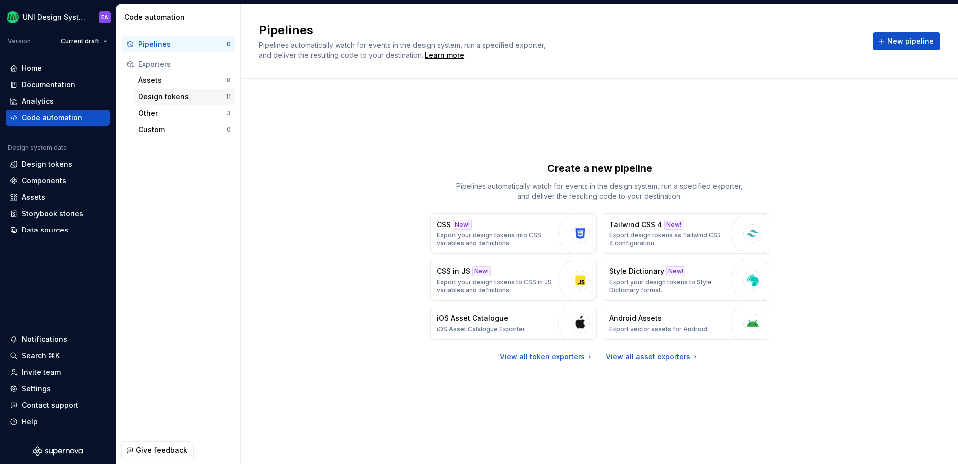
click at [170, 100] on div "Design tokens" at bounding box center [181, 97] width 87 height 10
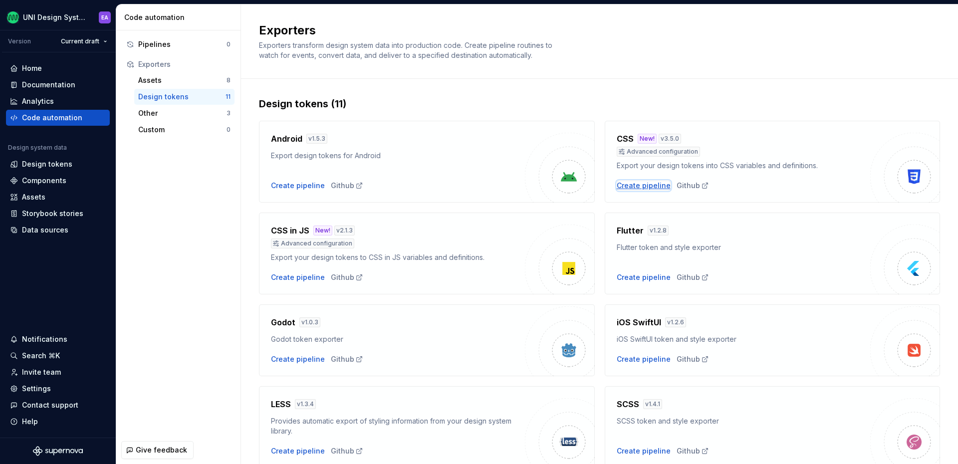
click at [650, 182] on div "Create pipeline" at bounding box center [644, 186] width 54 height 10
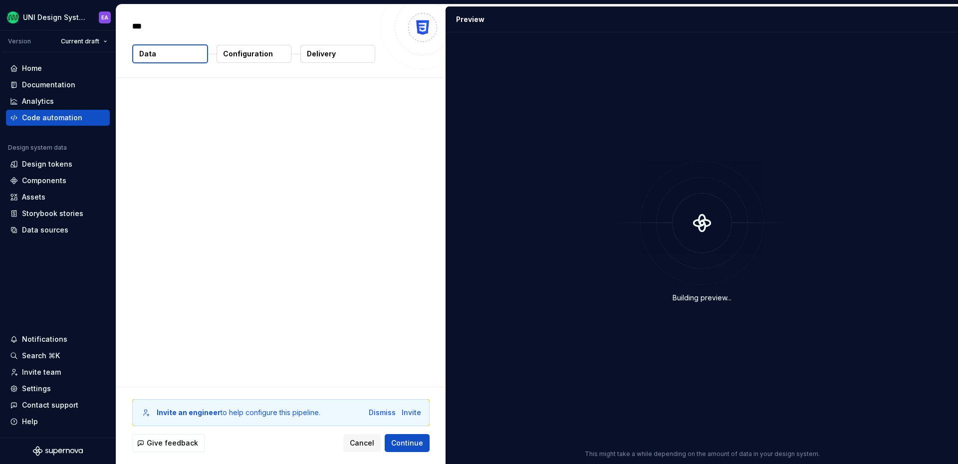
type textarea "*"
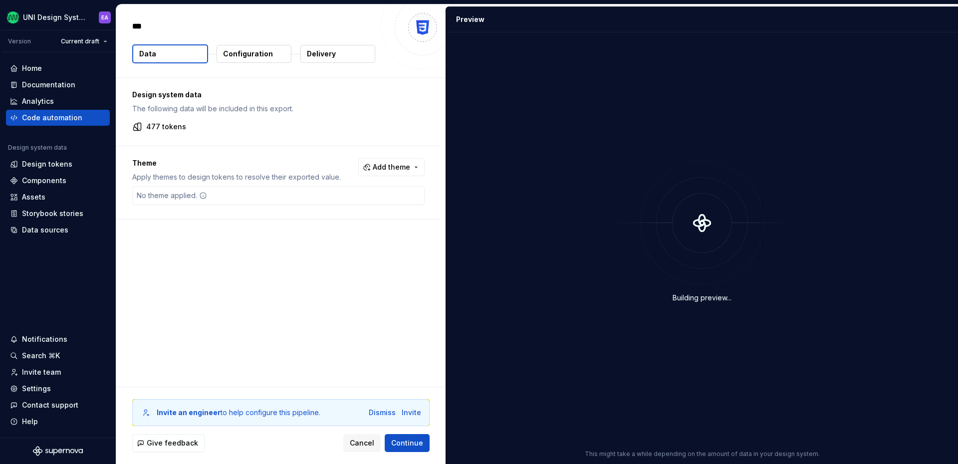
click at [257, 59] on button "Configuration" at bounding box center [254, 54] width 75 height 18
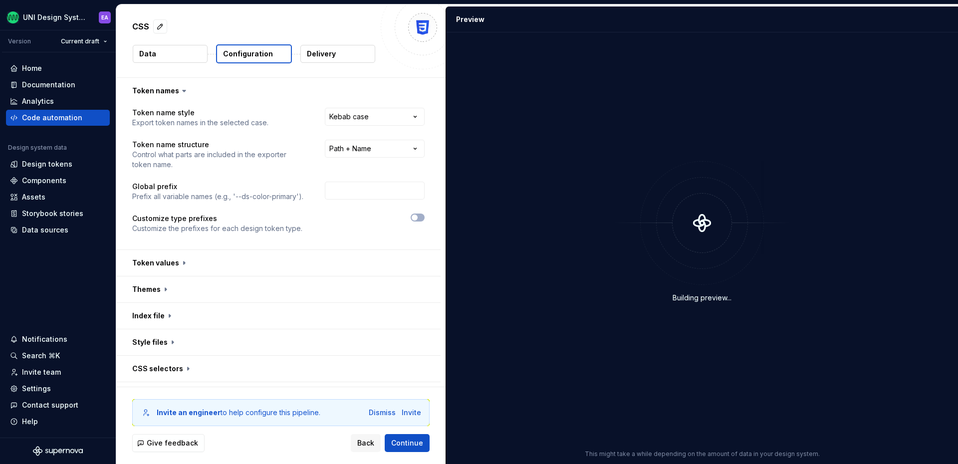
click at [180, 56] on button "Data" at bounding box center [170, 54] width 75 height 18
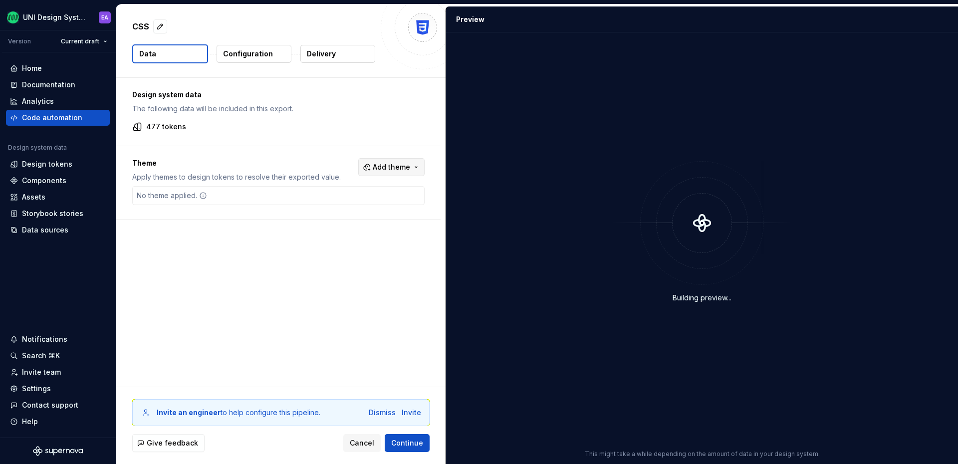
click at [395, 161] on button "Add theme" at bounding box center [391, 167] width 66 height 18
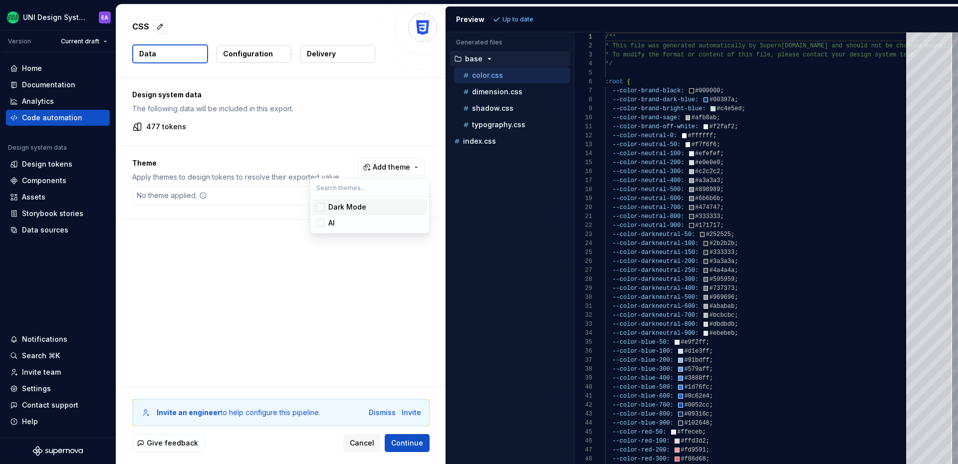
click at [321, 207] on div "Suggestions" at bounding box center [320, 207] width 8 height 8
click at [523, 18] on html "UNI Design System EA Version Current draft Home Documentation Analytics Code au…" at bounding box center [479, 232] width 958 height 464
click at [509, 19] on span "Refresh preview" at bounding box center [528, 19] width 50 height 8
click at [506, 143] on icon "button" at bounding box center [510, 141] width 8 height 8
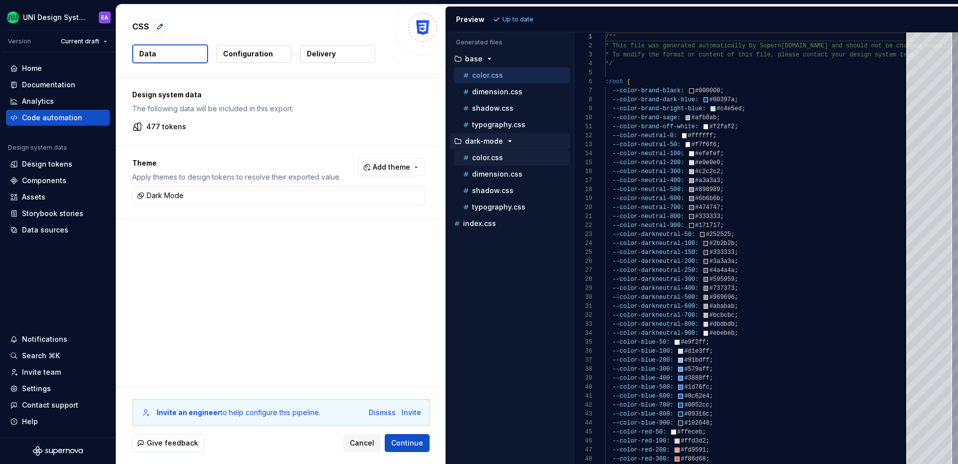
click at [495, 159] on p "color.css" at bounding box center [487, 158] width 31 height 8
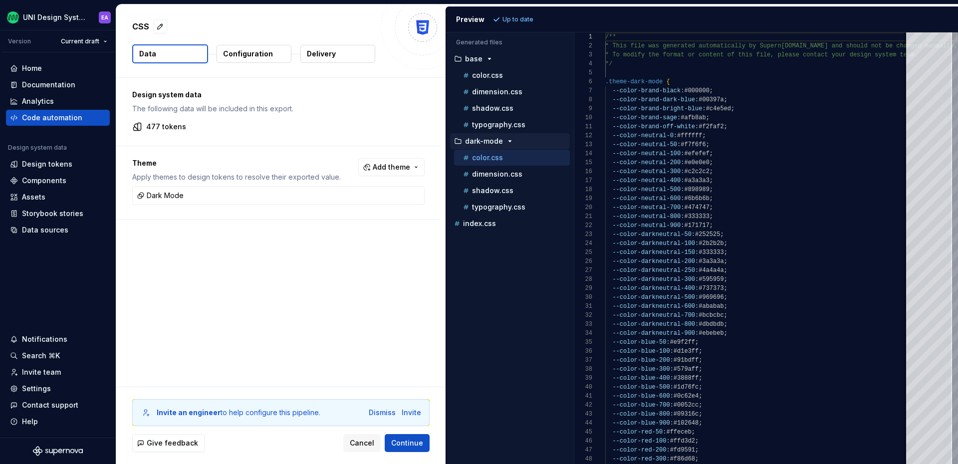
scroll to position [90, 0]
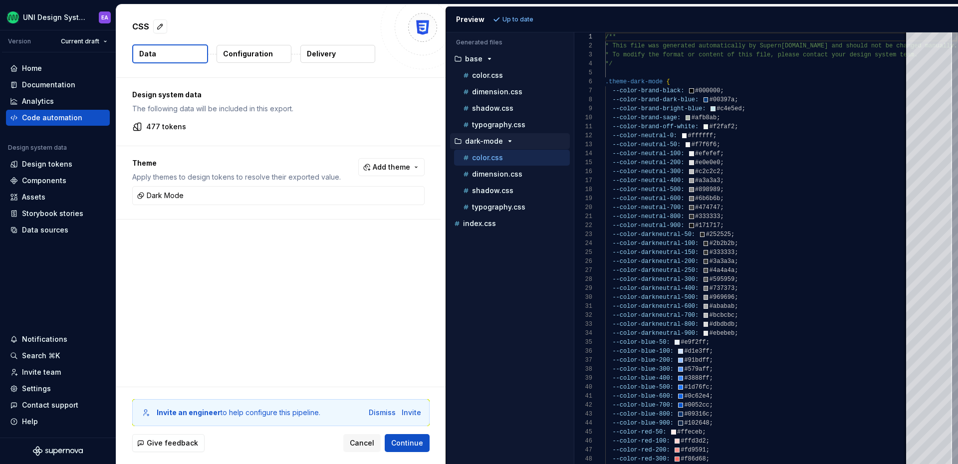
click at [546, 161] on div "color.css" at bounding box center [515, 158] width 109 height 10
click at [501, 75] on p "color.css" at bounding box center [487, 75] width 31 height 8
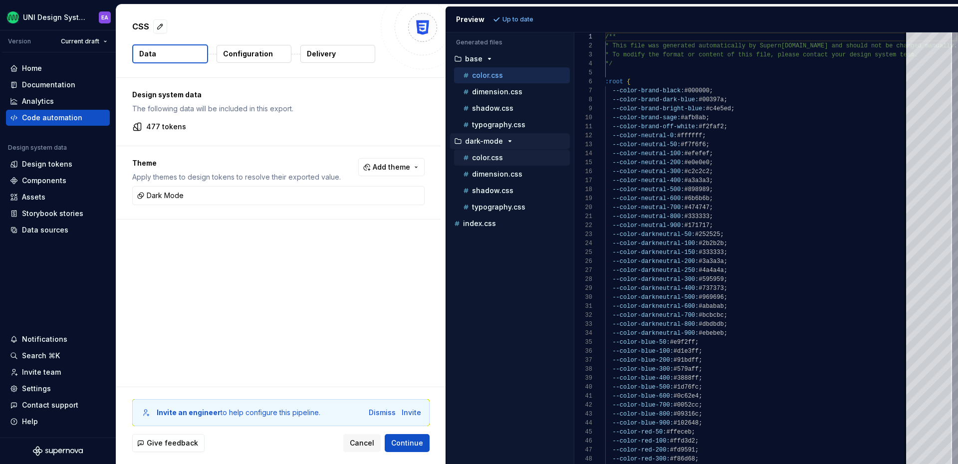
click at [517, 157] on div "color.css" at bounding box center [515, 158] width 109 height 10
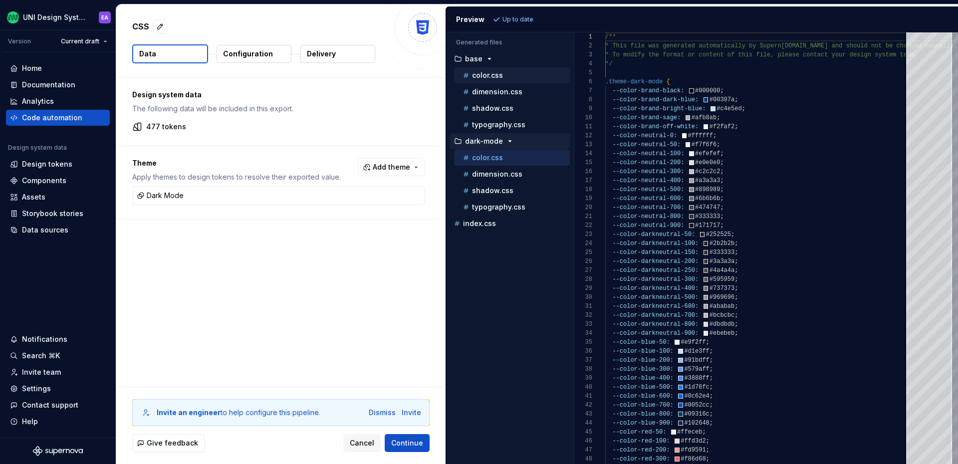
click at [514, 74] on div "color.css" at bounding box center [515, 75] width 109 height 10
click at [516, 157] on div "color.css" at bounding box center [515, 158] width 109 height 10
type textarea "**********"
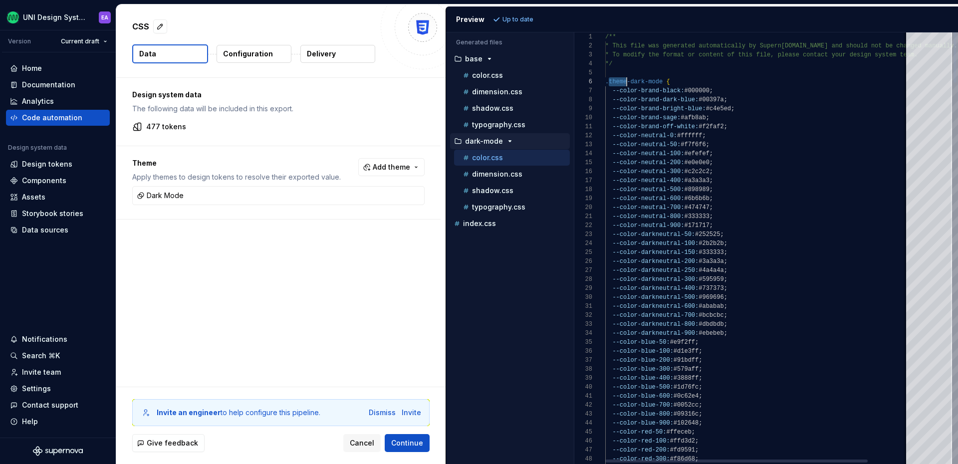
scroll to position [45, 43]
drag, startPoint x: 610, startPoint y: 81, endPoint x: 648, endPoint y: 81, distance: 38.4
click at [648, 81] on div at bounding box center [648, 81] width 1 height 9
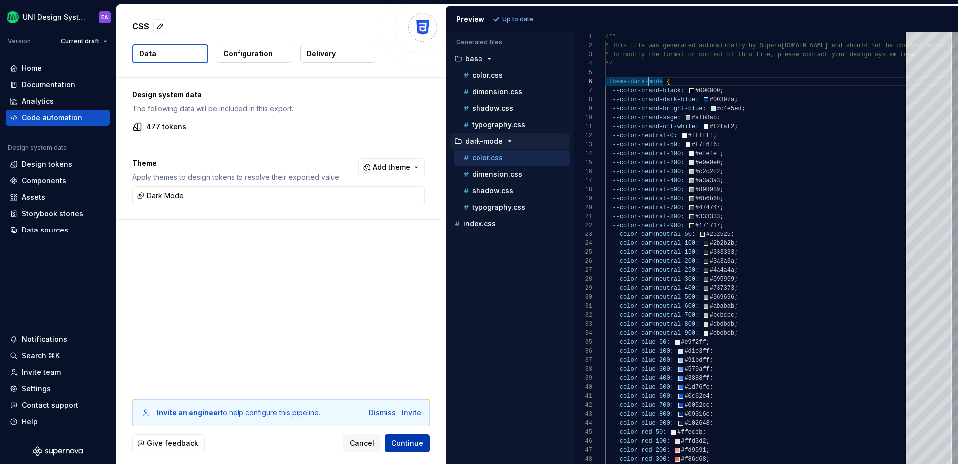
click at [406, 443] on span "Continue" at bounding box center [407, 443] width 32 height 10
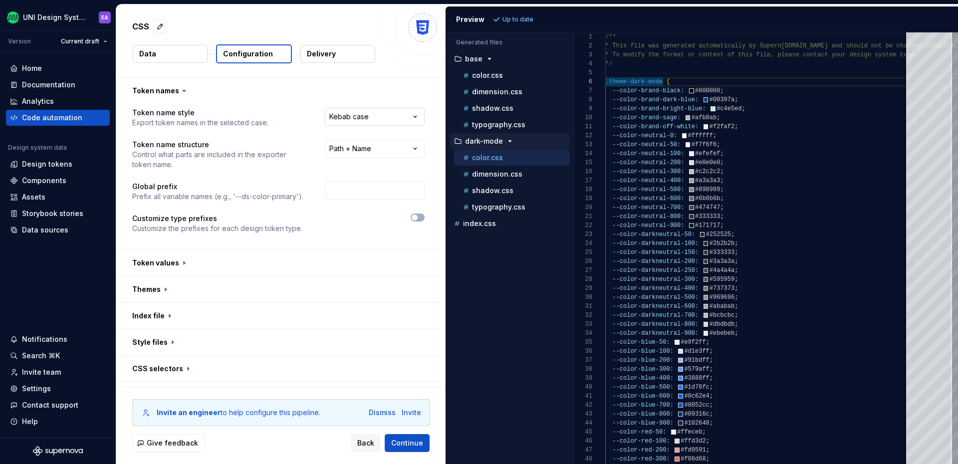
click at [382, 118] on html "**********" at bounding box center [479, 232] width 958 height 464
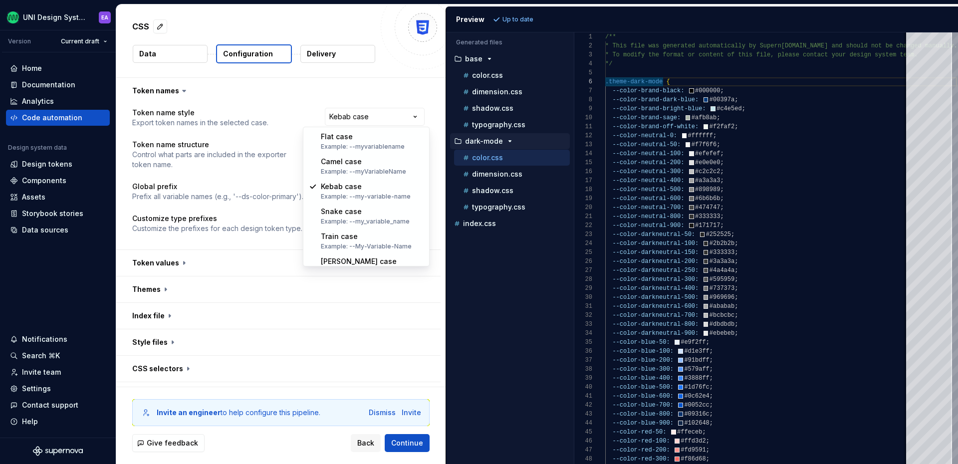
select select "*********"
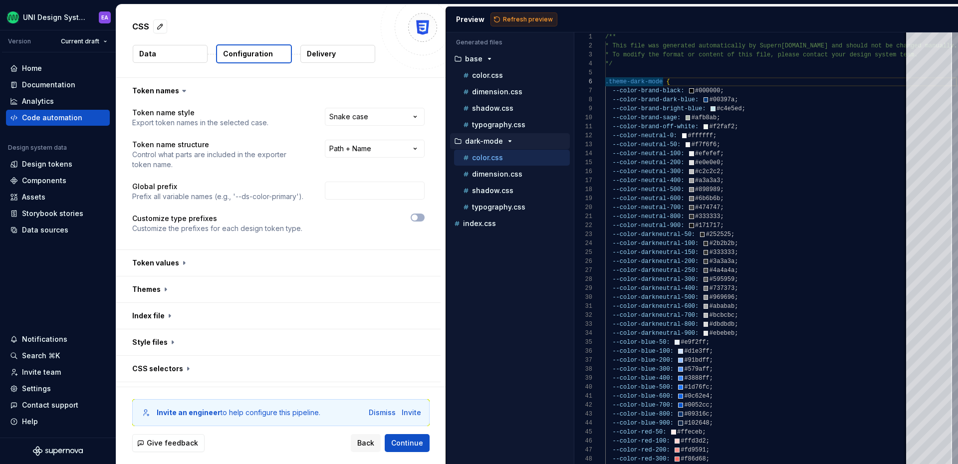
click at [509, 18] on span "Refresh preview" at bounding box center [528, 19] width 50 height 8
type textarea "**********"
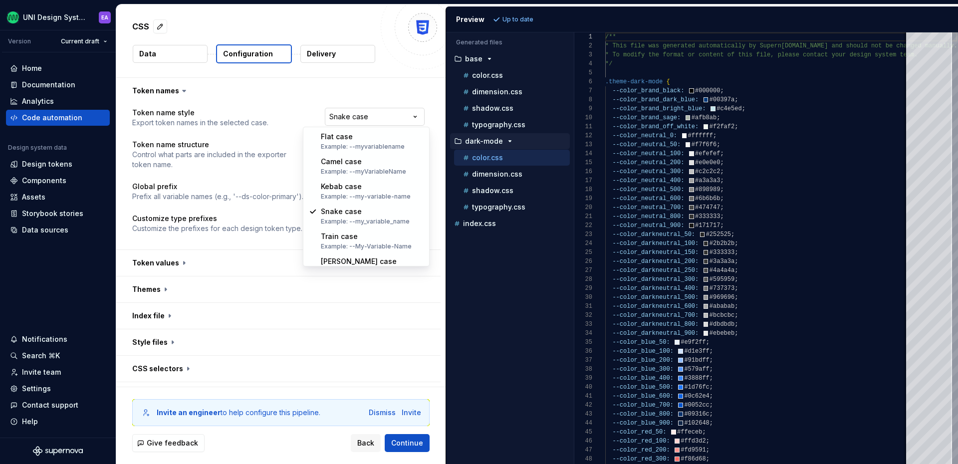
click at [380, 119] on html "**********" at bounding box center [479, 232] width 958 height 464
select select "*********"
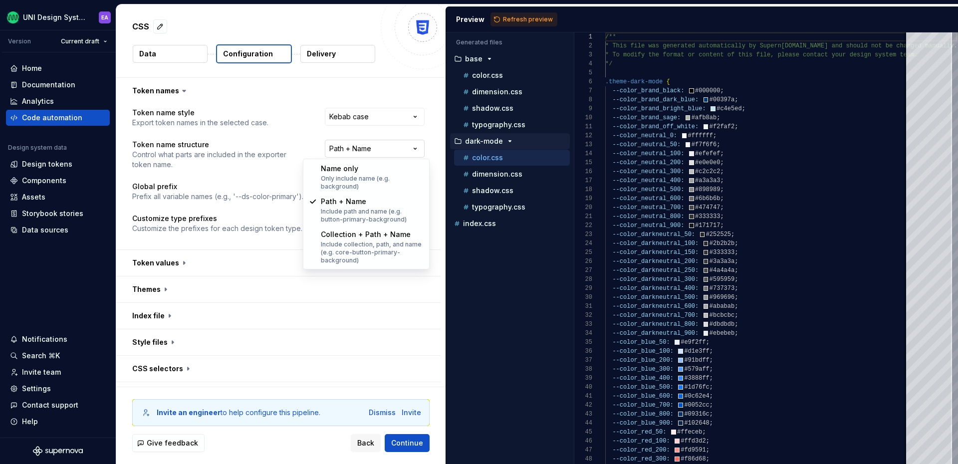
click at [412, 147] on html "**********" at bounding box center [479, 232] width 958 height 464
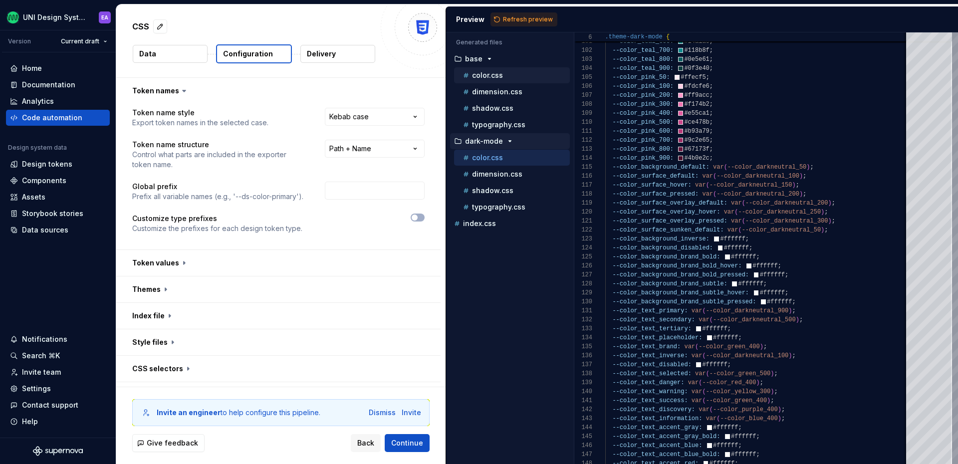
click at [492, 76] on p "color.css" at bounding box center [487, 75] width 31 height 8
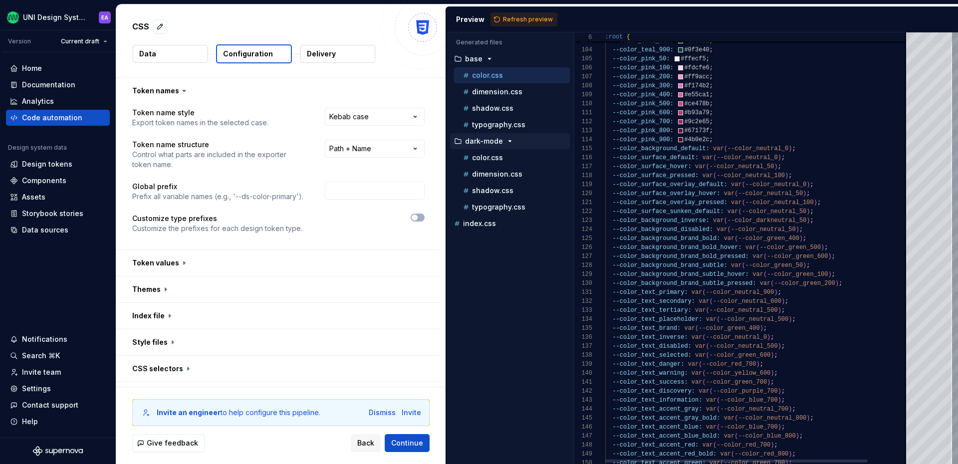
scroll to position [36, 162]
click at [532, 20] on span "Refresh preview" at bounding box center [528, 19] width 50 height 8
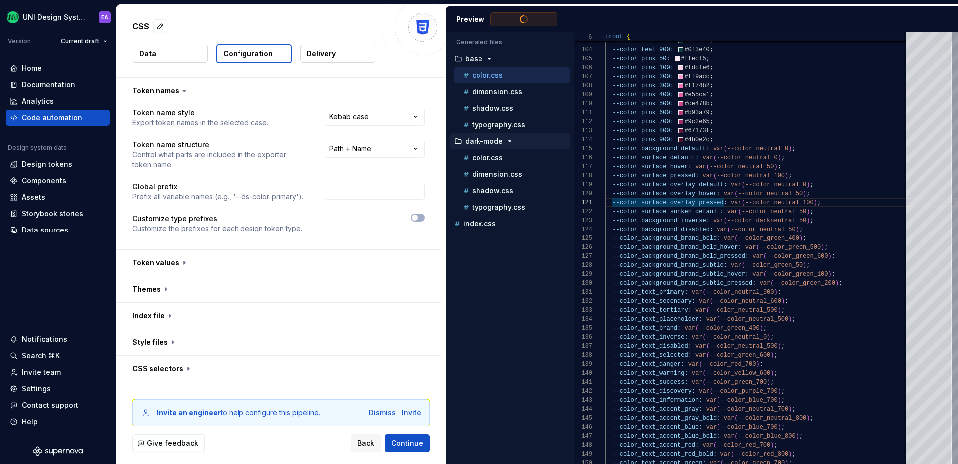
type textarea "**********"
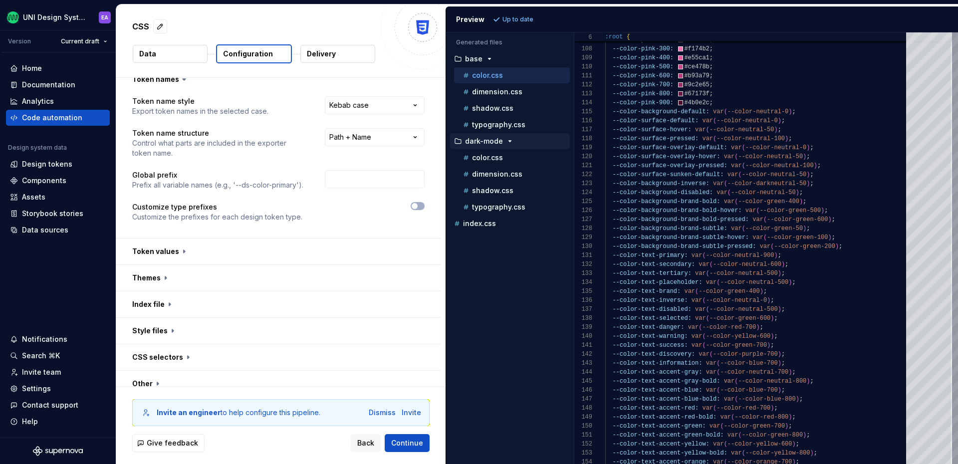
scroll to position [13, 0]
click at [419, 204] on icon "button" at bounding box center [415, 204] width 8 height 6
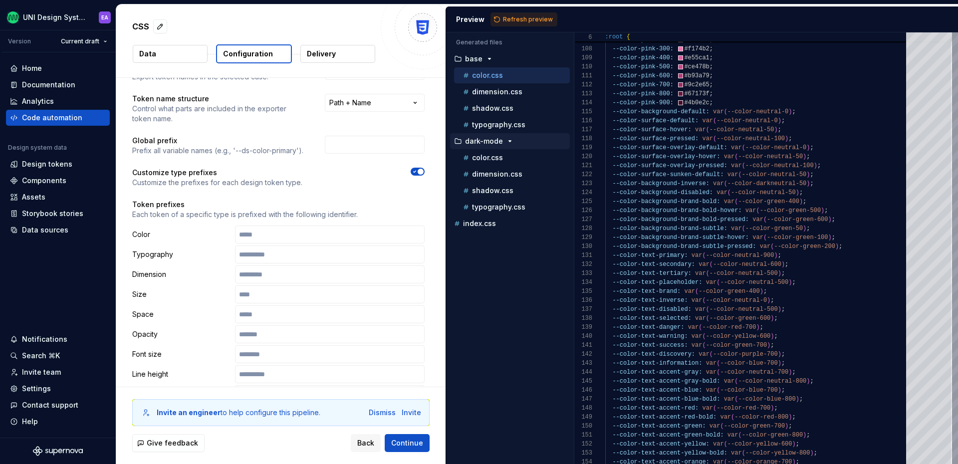
scroll to position [43, 0]
click at [423, 173] on span "button" at bounding box center [421, 174] width 6 height 6
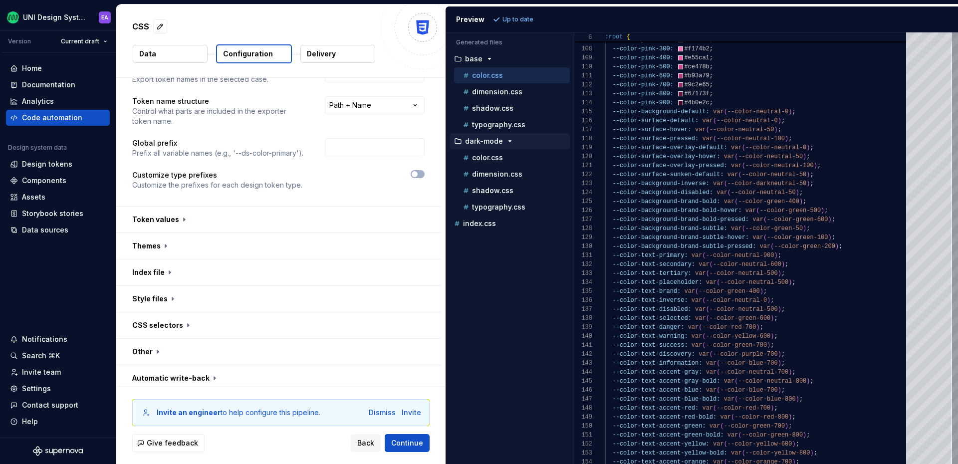
scroll to position [48, 0]
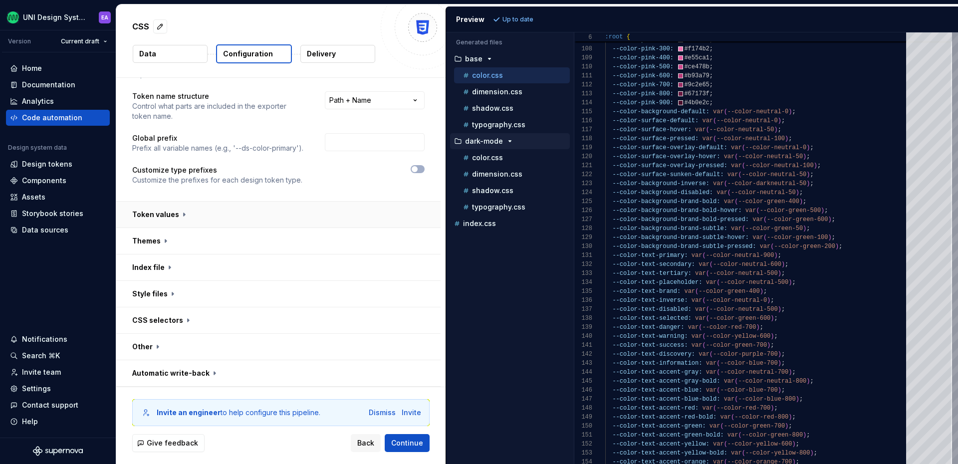
click at [167, 215] on button "button" at bounding box center [278, 215] width 324 height 26
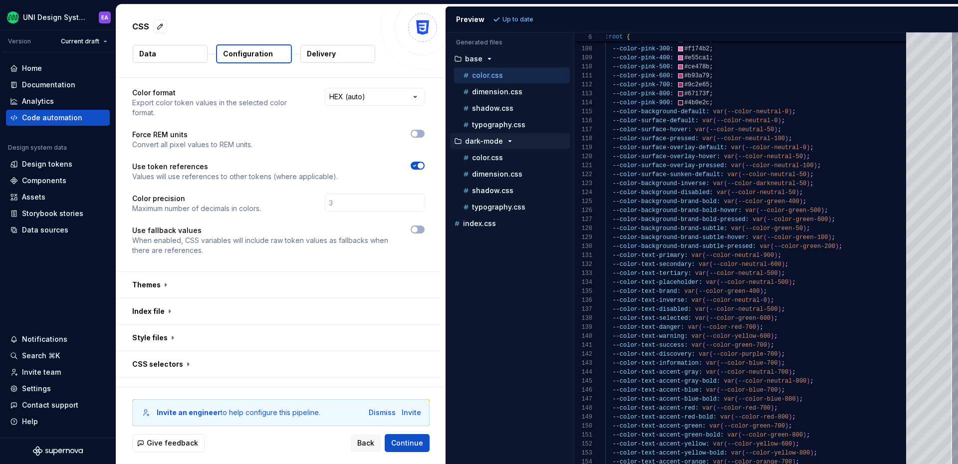
scroll to position [182, 0]
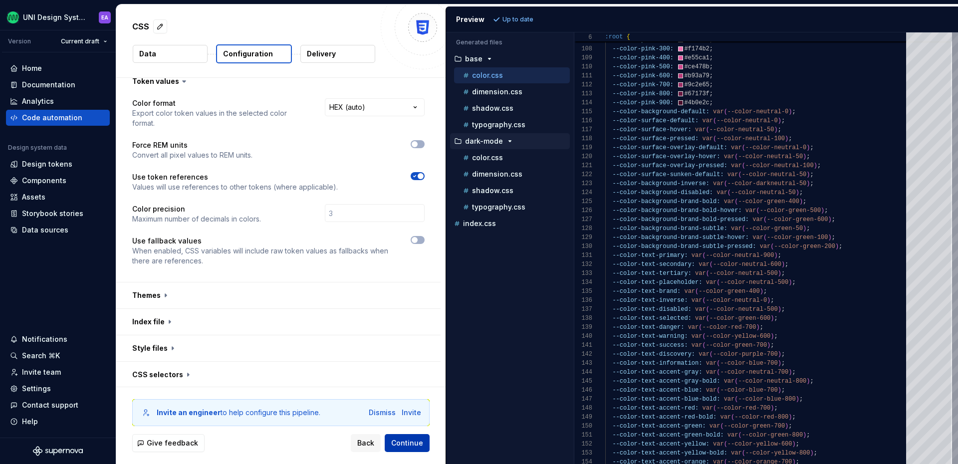
click at [411, 443] on span "Continue" at bounding box center [407, 443] width 32 height 10
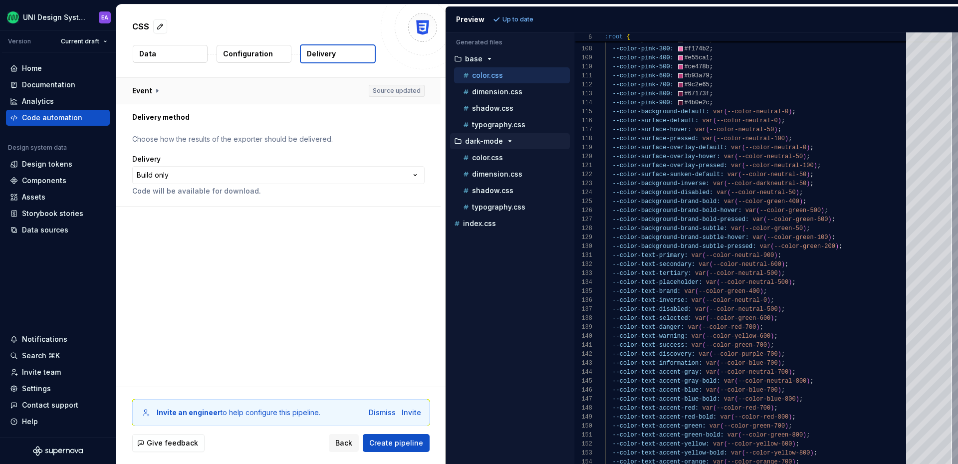
click at [157, 88] on button "button" at bounding box center [278, 91] width 324 height 26
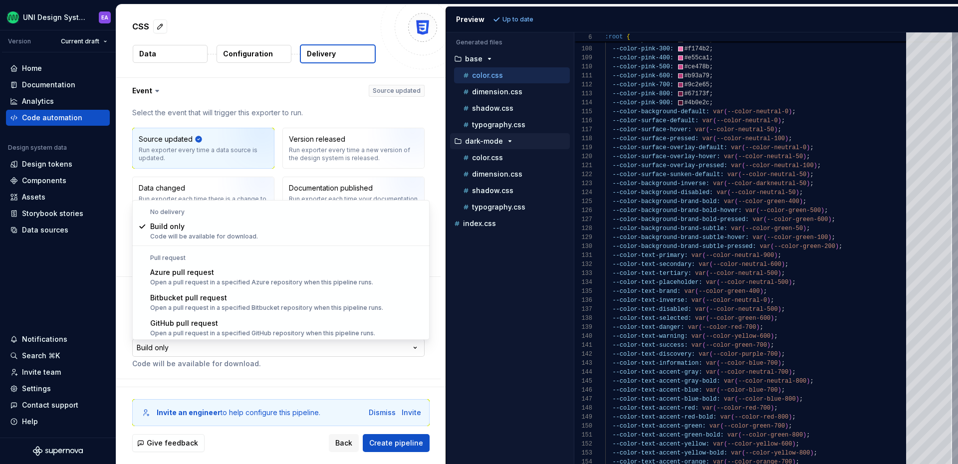
click at [194, 346] on html "**********" at bounding box center [479, 232] width 958 height 464
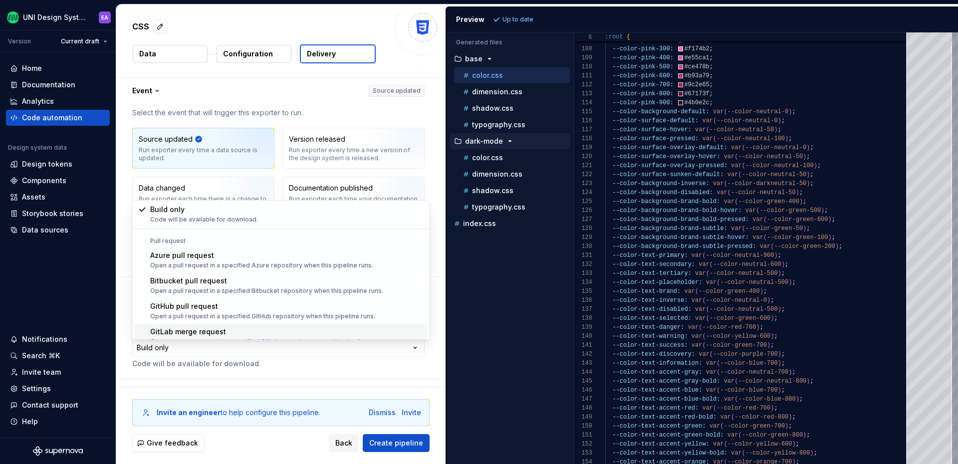
scroll to position [28, 0]
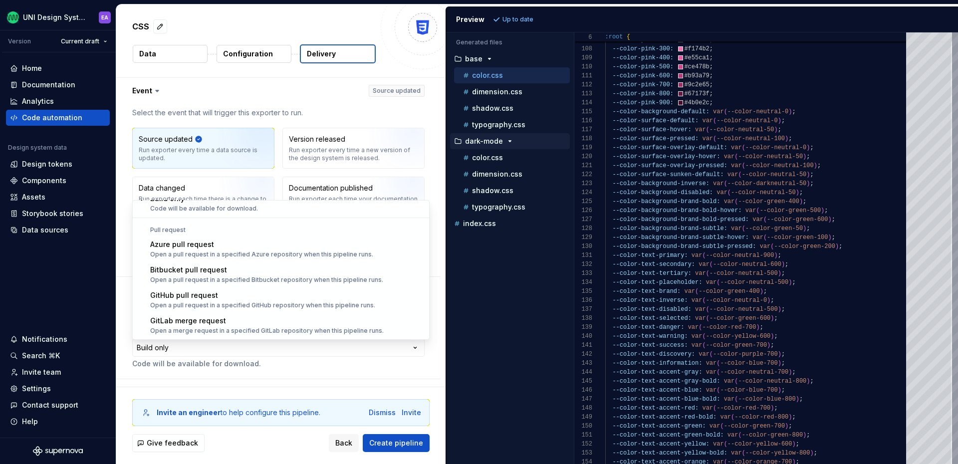
select select "*********"
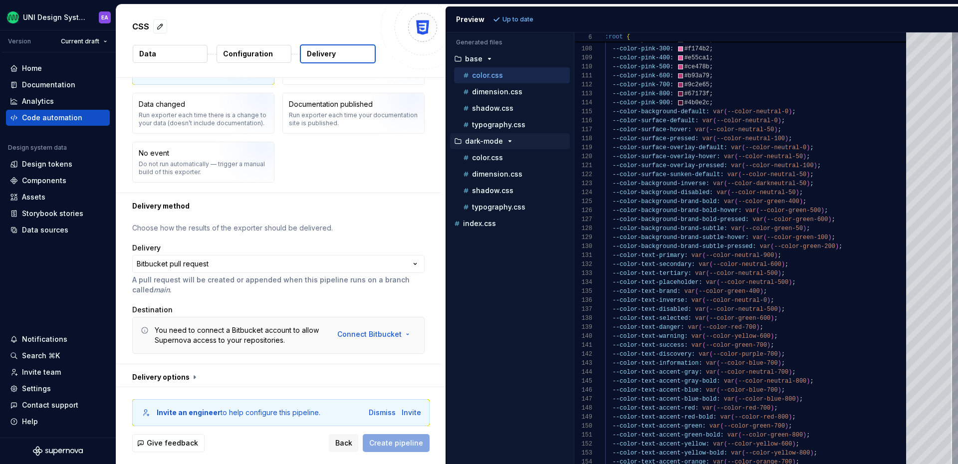
scroll to position [88, 0]
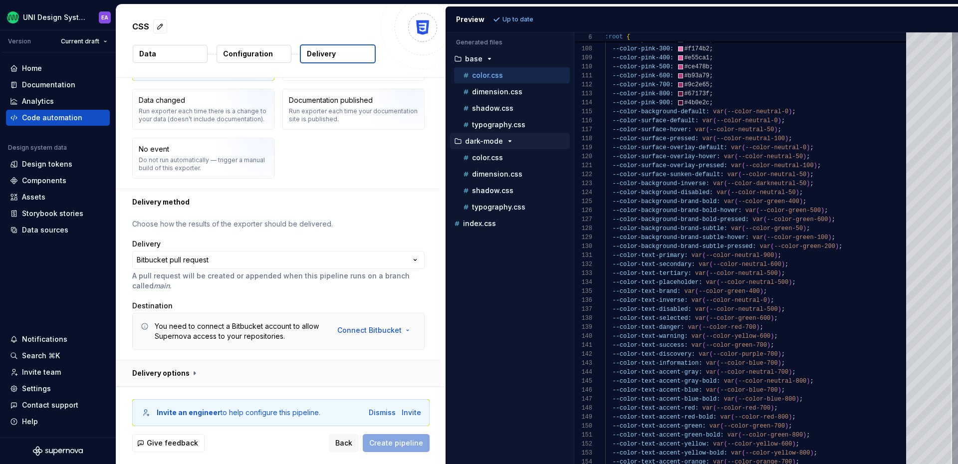
click at [187, 375] on button "button" at bounding box center [278, 373] width 324 height 26
type textarea "*"
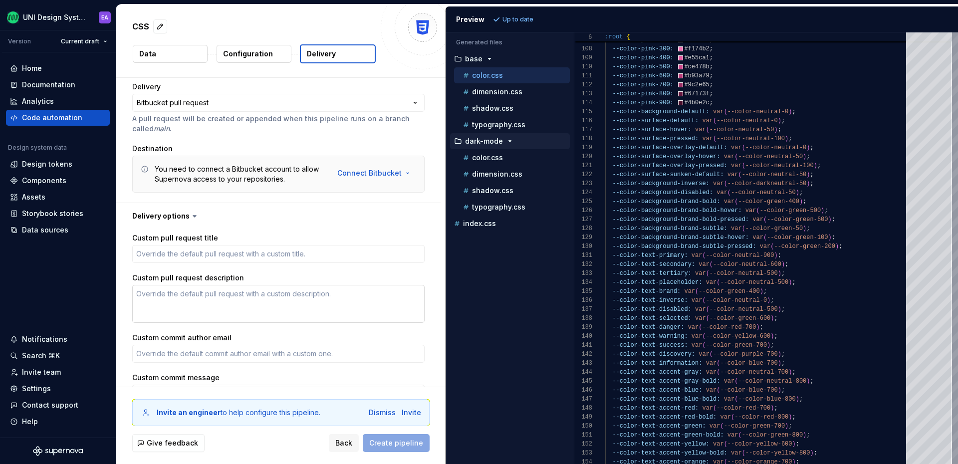
scroll to position [240, 0]
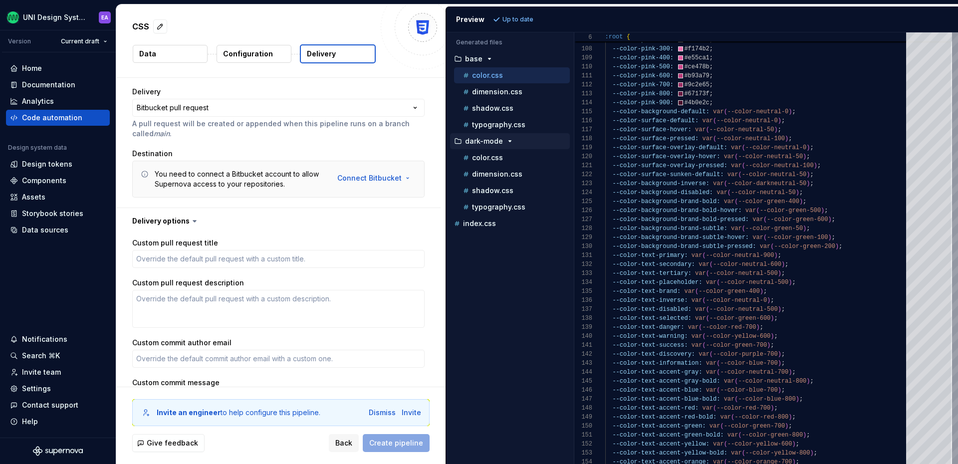
click at [240, 51] on p "Configuration" at bounding box center [248, 54] width 50 height 10
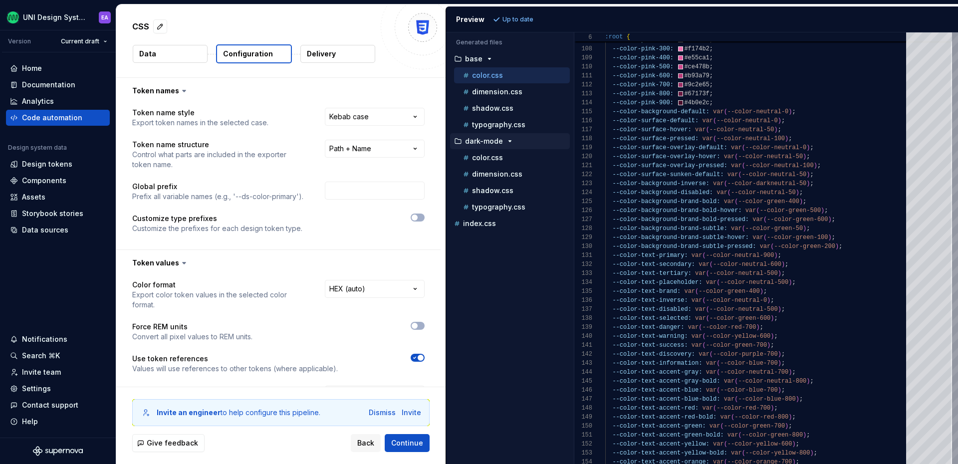
click at [188, 50] on button "Data" at bounding box center [170, 54] width 75 height 18
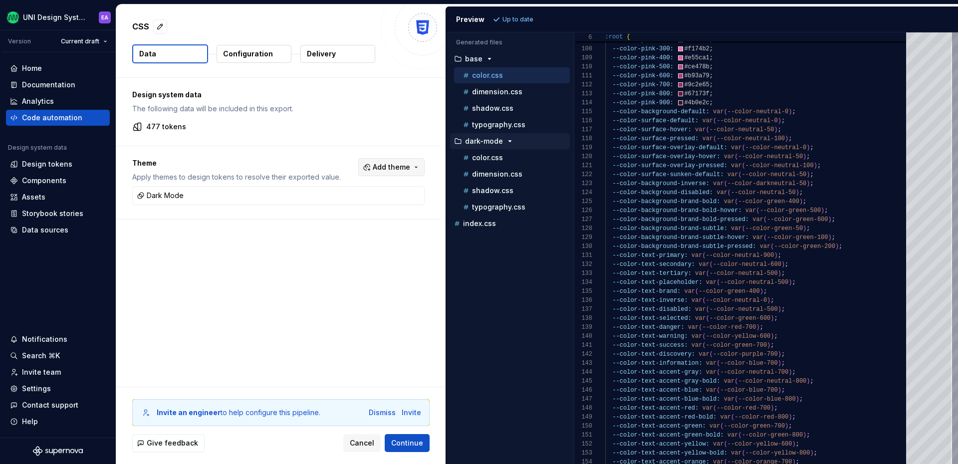
click at [415, 167] on button "Add theme" at bounding box center [391, 167] width 66 height 18
click at [323, 227] on div "Suggestions" at bounding box center [320, 223] width 8 height 8
click at [405, 276] on html "UNI Design System EA Version Current draft Home Documentation Analytics Code au…" at bounding box center [479, 232] width 958 height 464
click at [522, 20] on span "Refresh preview" at bounding box center [528, 19] width 50 height 8
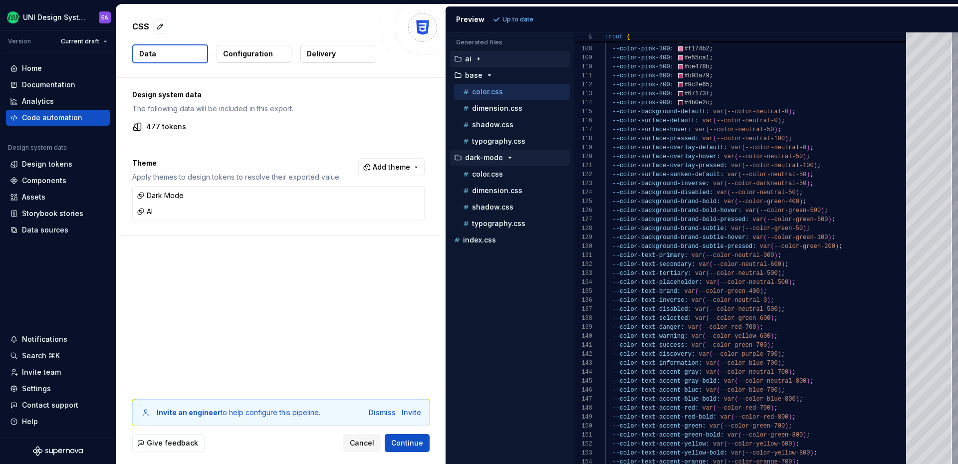
click at [476, 59] on icon "button" at bounding box center [479, 59] width 8 height 8
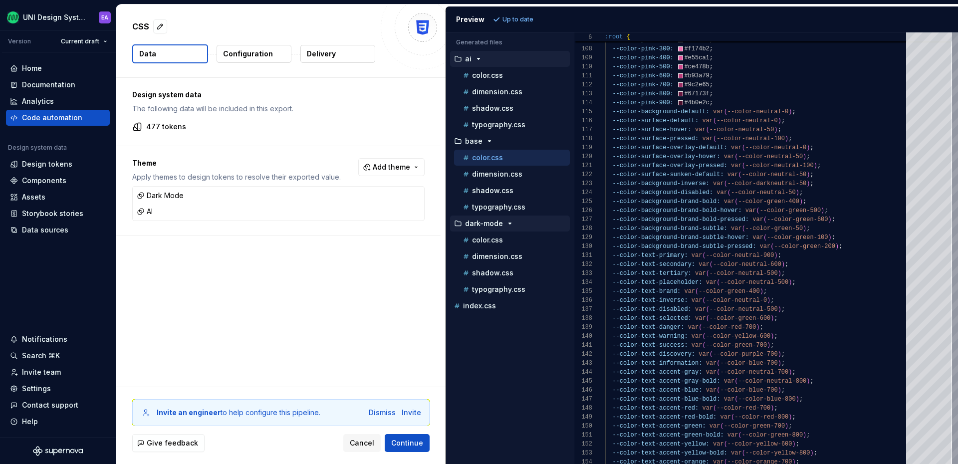
click at [237, 77] on div "CSS Data Configuration Delivery" at bounding box center [280, 40] width 329 height 73
click at [339, 54] on button "Delivery" at bounding box center [337, 54] width 75 height 18
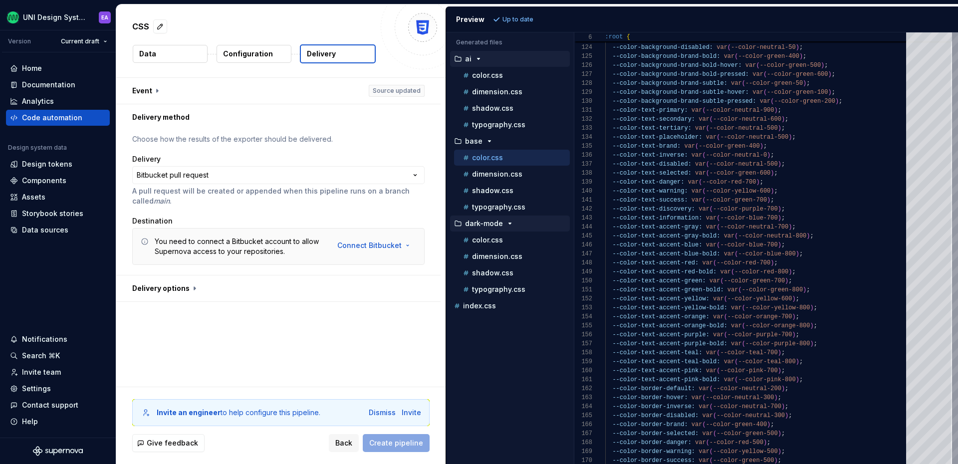
click at [281, 64] on div "CSS Data Configuration Delivery" at bounding box center [280, 40] width 329 height 73
click at [276, 53] on button "Configuration" at bounding box center [254, 54] width 75 height 18
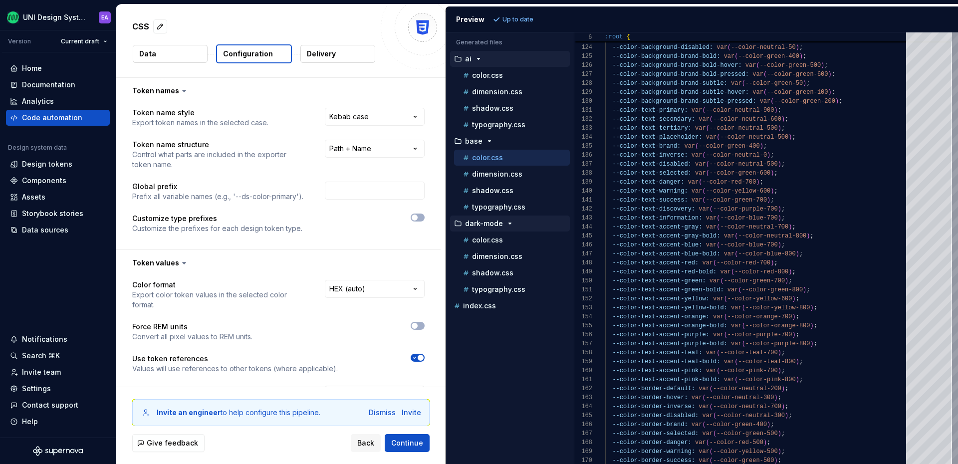
click at [156, 52] on button "Data" at bounding box center [170, 54] width 75 height 18
